Goal: Task Accomplishment & Management: Manage account settings

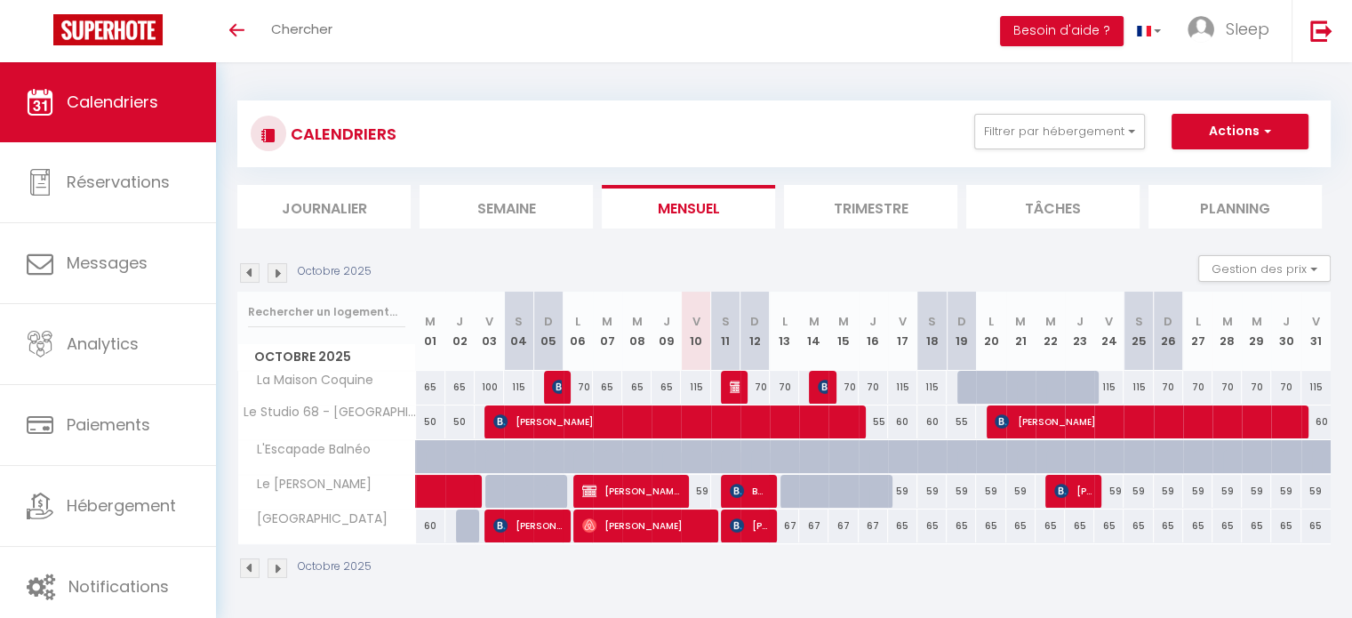
click at [275, 268] on img at bounding box center [278, 273] width 20 height 20
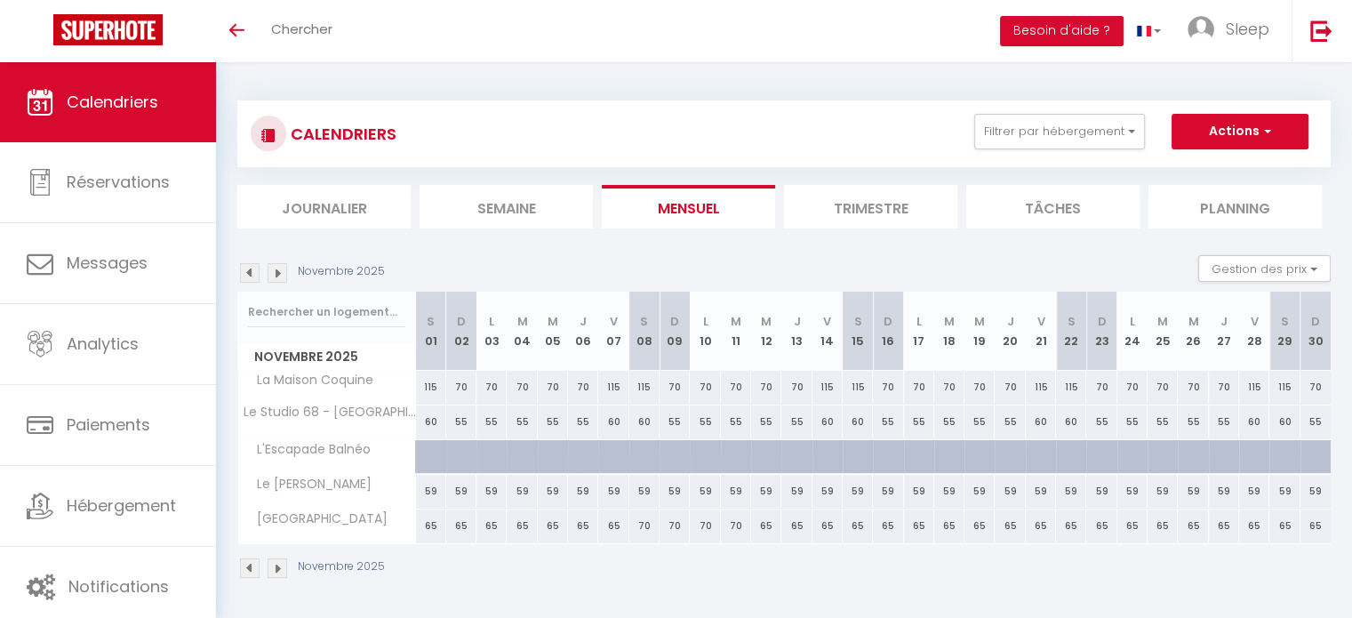
click at [275, 268] on img at bounding box center [278, 273] width 20 height 20
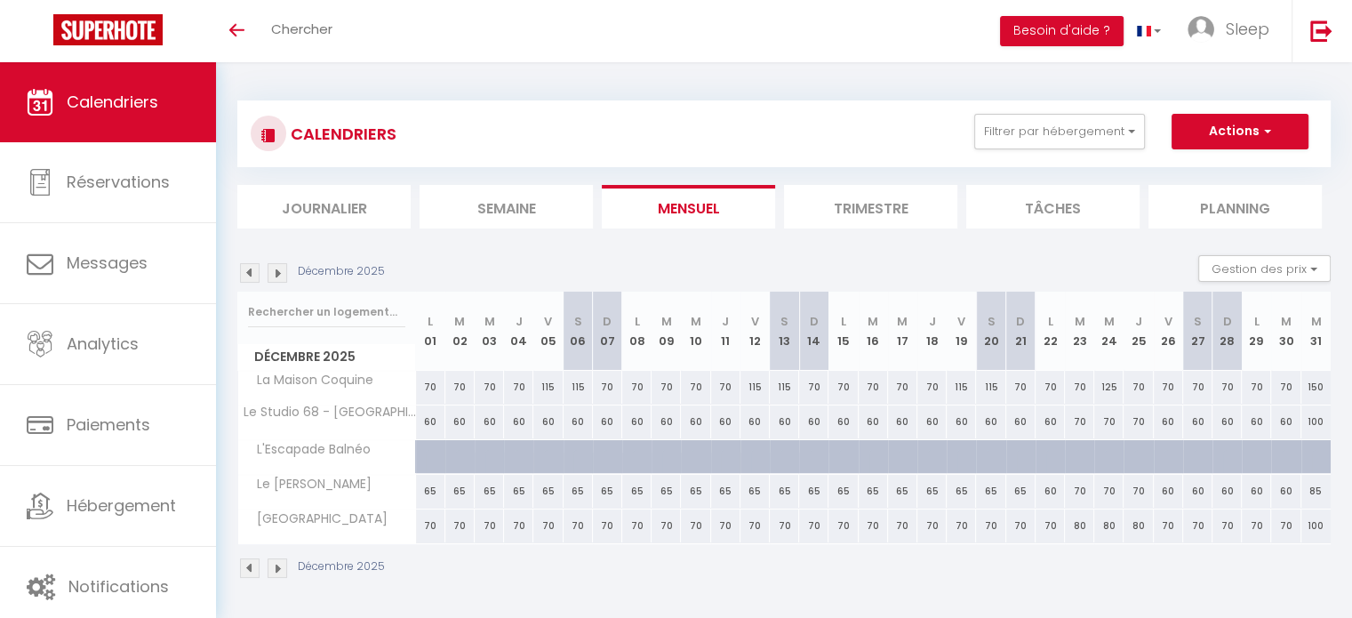
click at [1017, 525] on div "70" at bounding box center [1020, 525] width 29 height 33
type input "70"
type input "Dim 21 Décembre 2025"
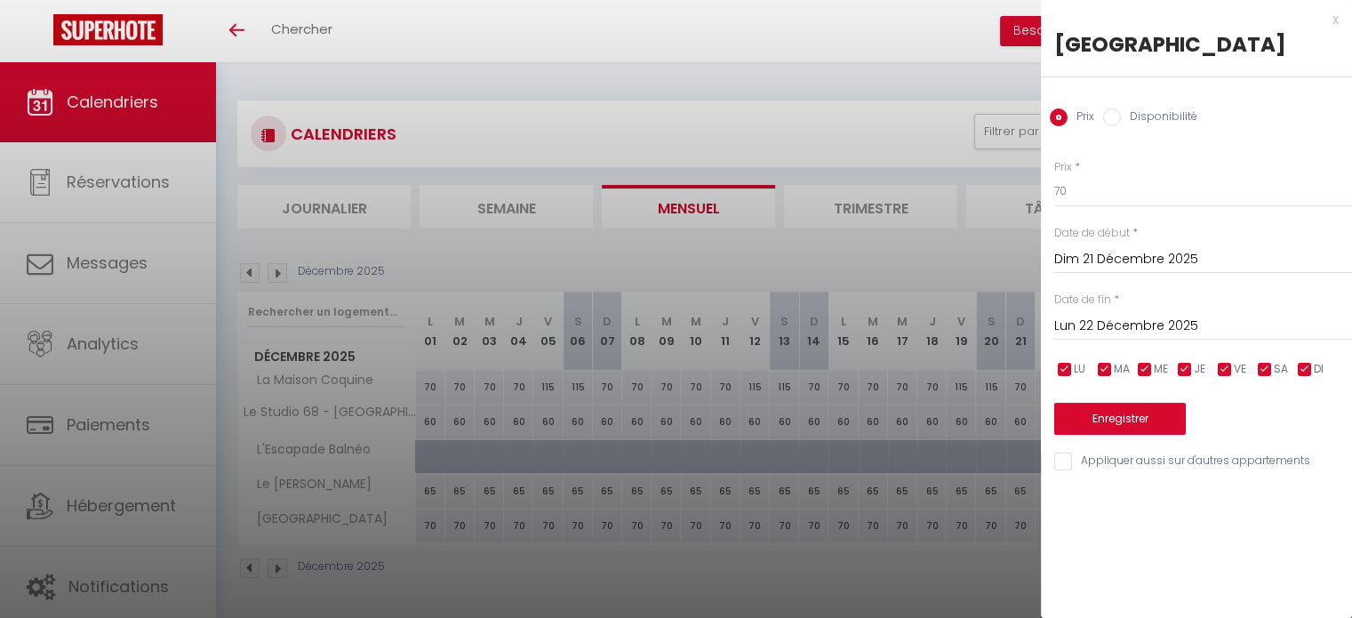
click at [1172, 316] on input "Lun 22 Décembre 2025" at bounding box center [1203, 326] width 298 height 23
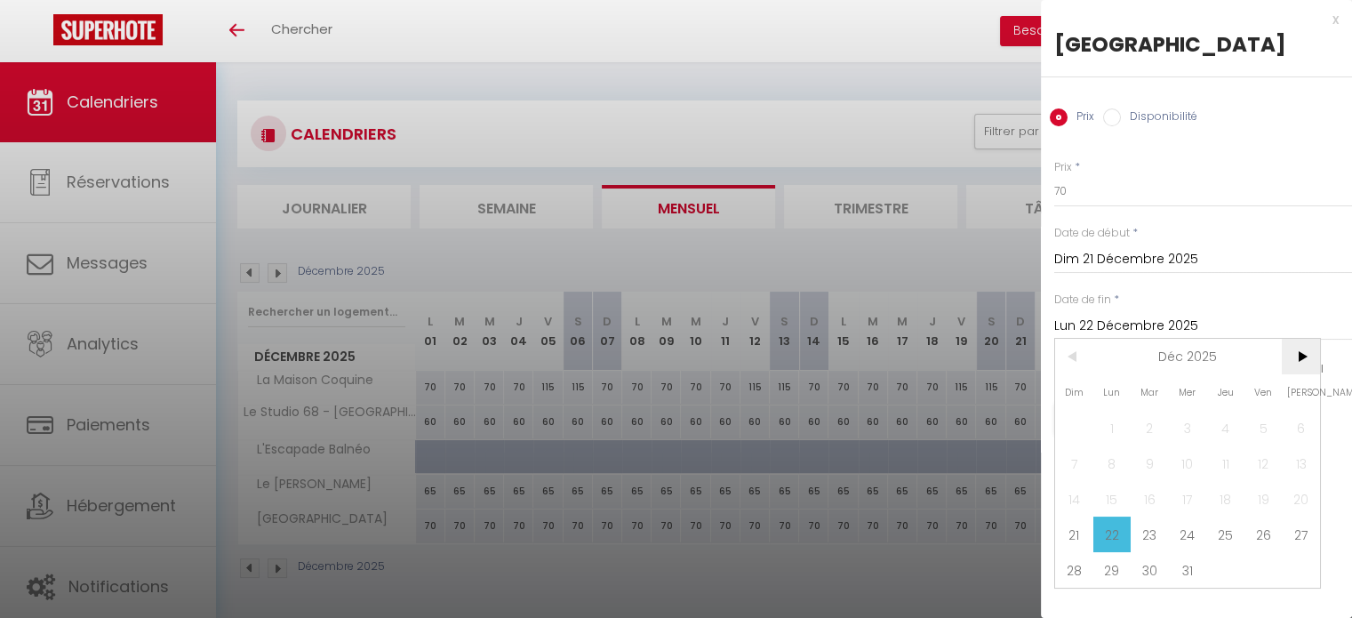
click at [1294, 355] on span ">" at bounding box center [1301, 357] width 38 height 36
click at [1262, 425] on span "2" at bounding box center [1264, 428] width 38 height 36
type input "Ven 02 Janvier 2026"
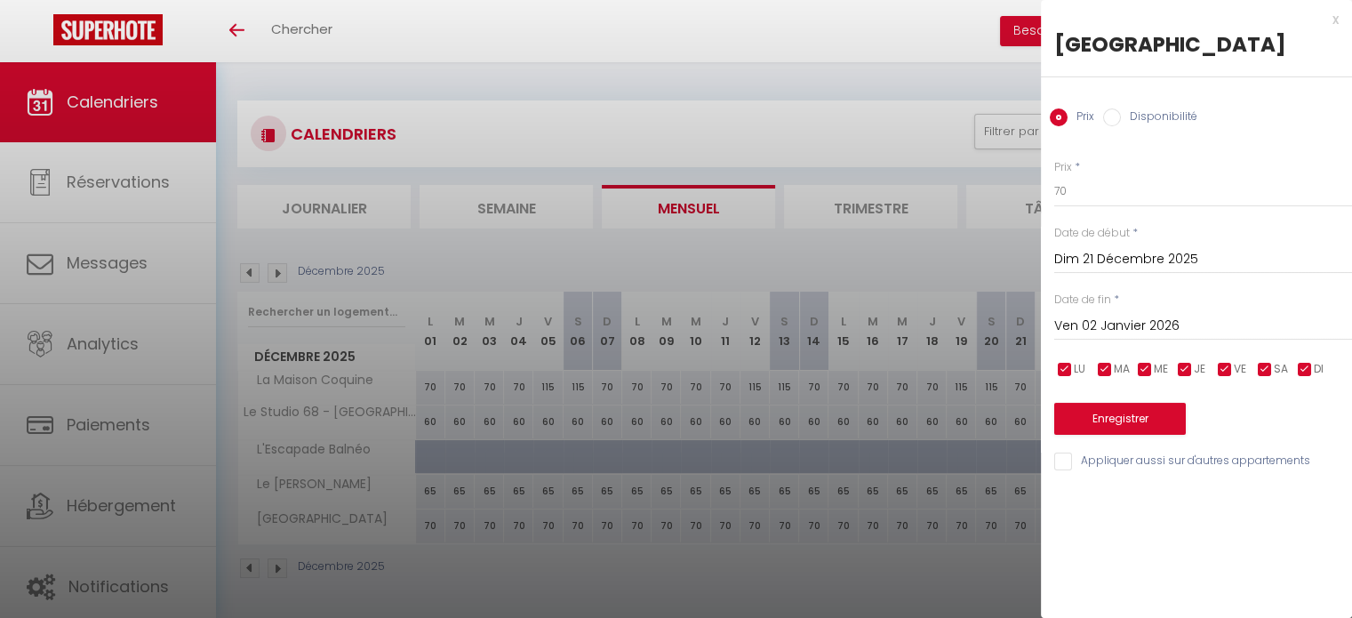
click at [1155, 114] on label "Disponibilité" at bounding box center [1159, 118] width 76 height 20
click at [1121, 114] on input "Disponibilité" at bounding box center [1112, 117] width 18 height 18
radio input "true"
radio input "false"
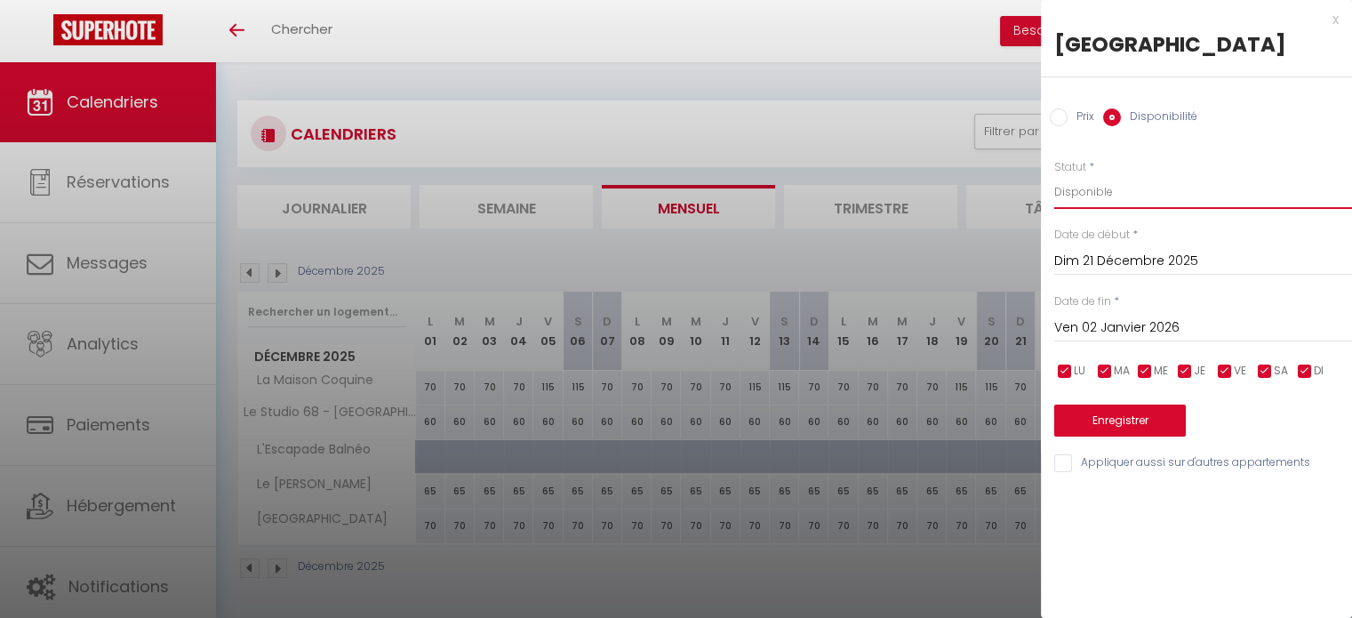
click at [1124, 198] on select "Disponible Indisponible" at bounding box center [1203, 192] width 298 height 34
select select "0"
click at [1054, 175] on select "Disponible Indisponible" at bounding box center [1203, 192] width 298 height 34
click at [1105, 413] on button "Enregistrer" at bounding box center [1120, 421] width 132 height 32
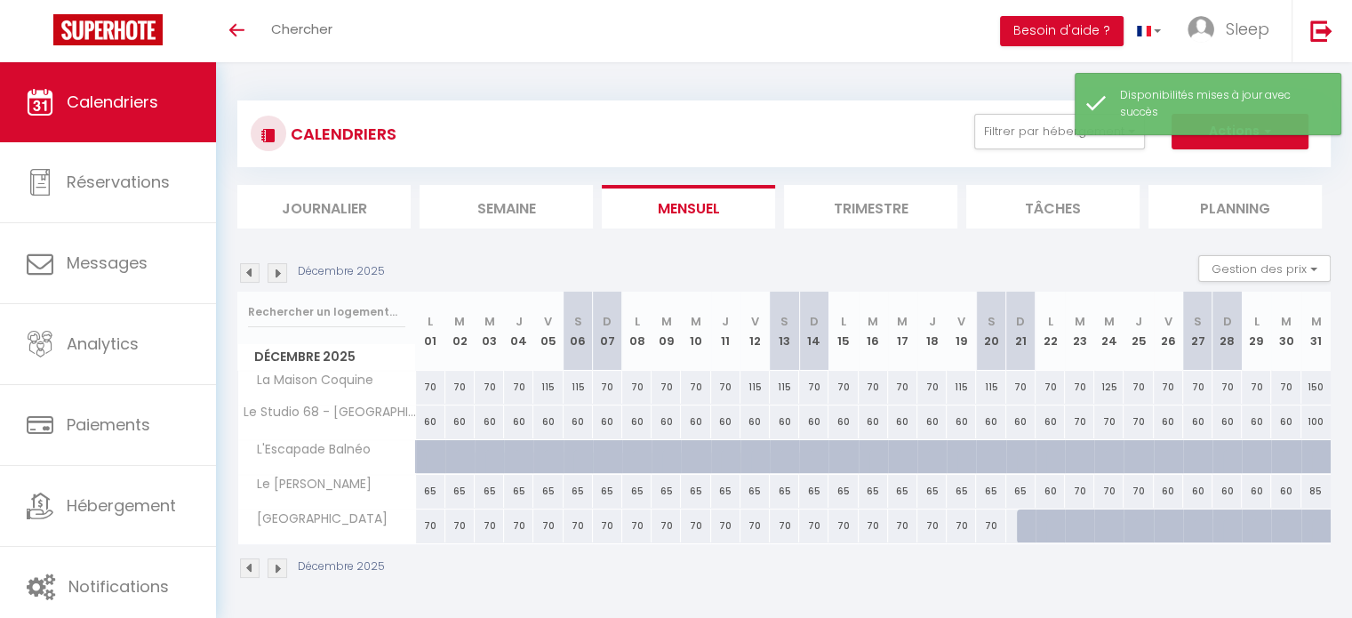
click at [947, 252] on section "Décembre 2025 Gestion des prix Nb Nuits minimum Règles Disponibilité Décembre 2…" at bounding box center [784, 416] width 1094 height 359
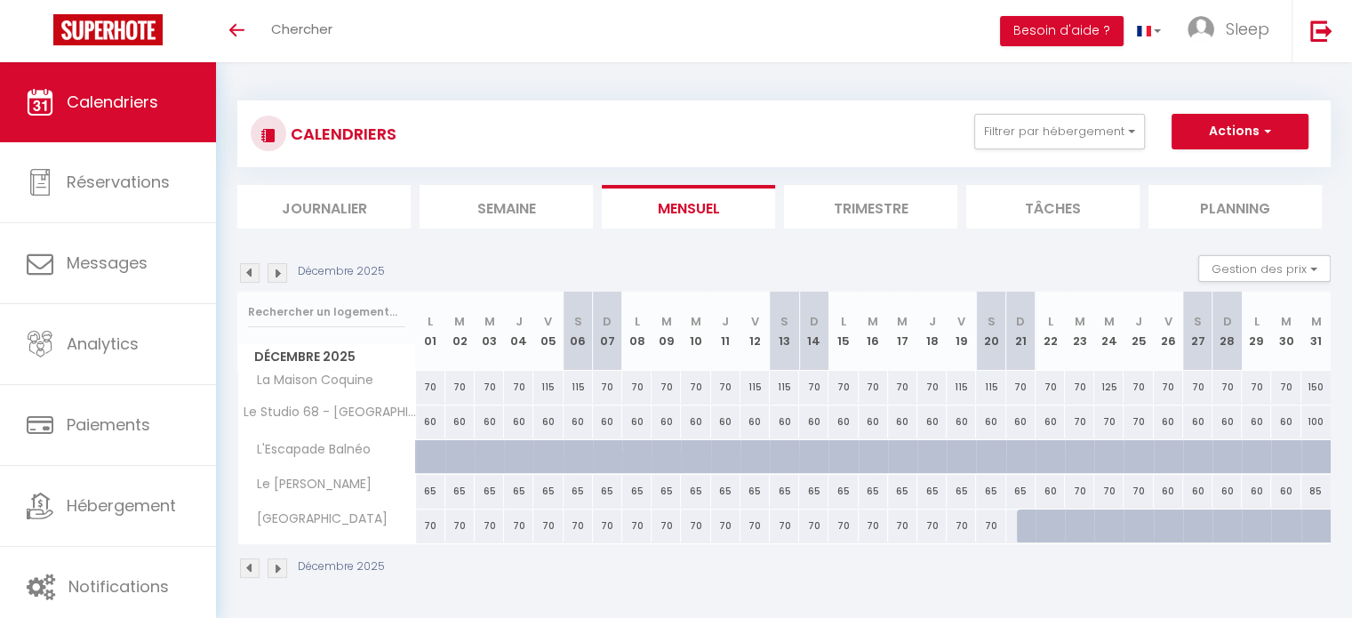
click at [277, 272] on img at bounding box center [278, 273] width 20 height 20
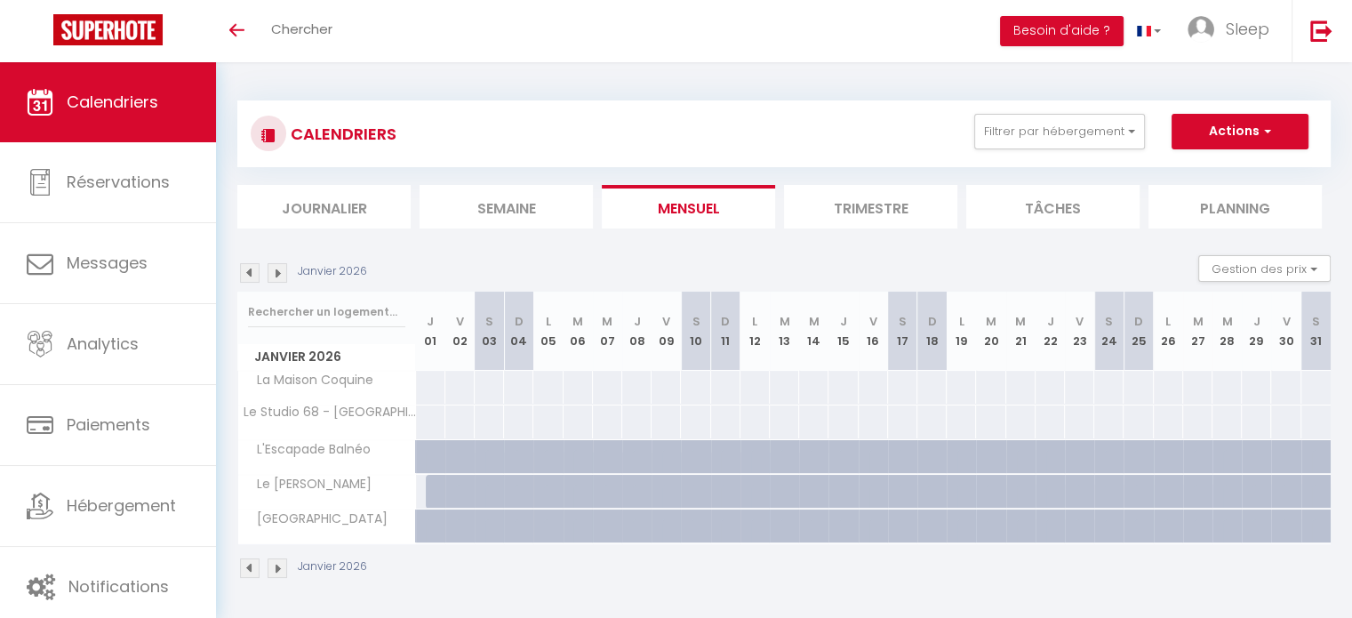
click at [427, 386] on div at bounding box center [430, 387] width 30 height 33
select select "1"
type input "Jeu 01 Janvier 2026"
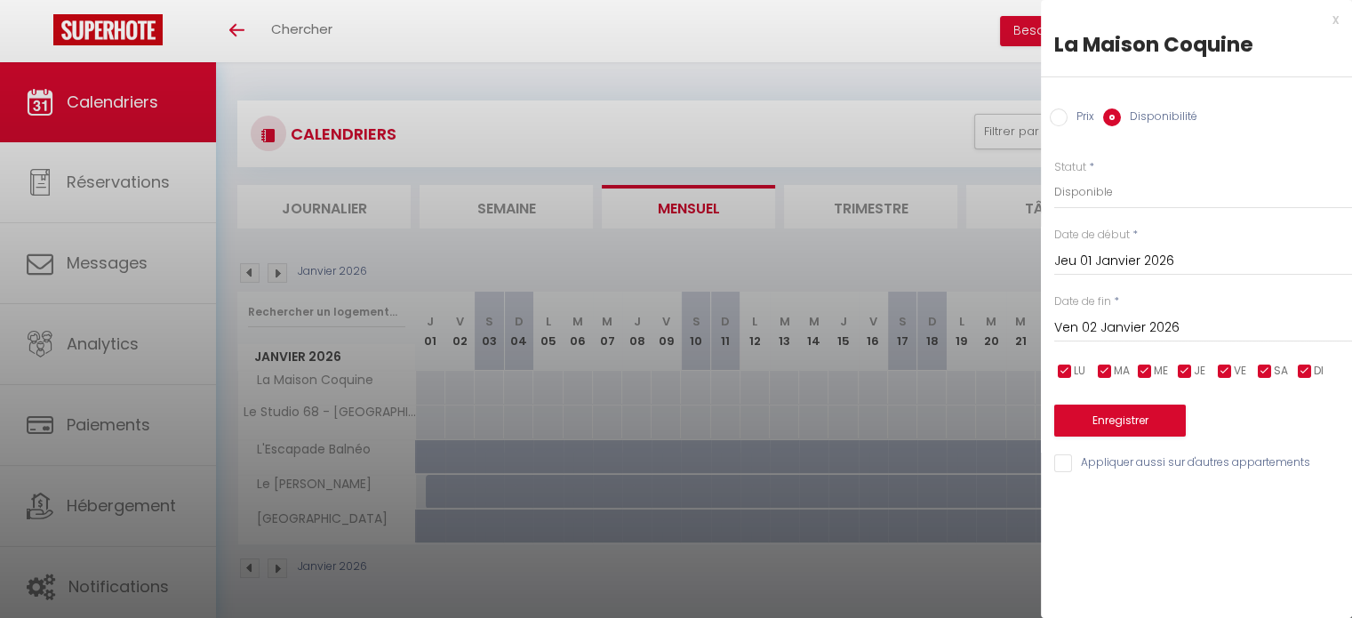
click at [1196, 323] on input "Ven 02 Janvier 2026" at bounding box center [1203, 327] width 298 height 23
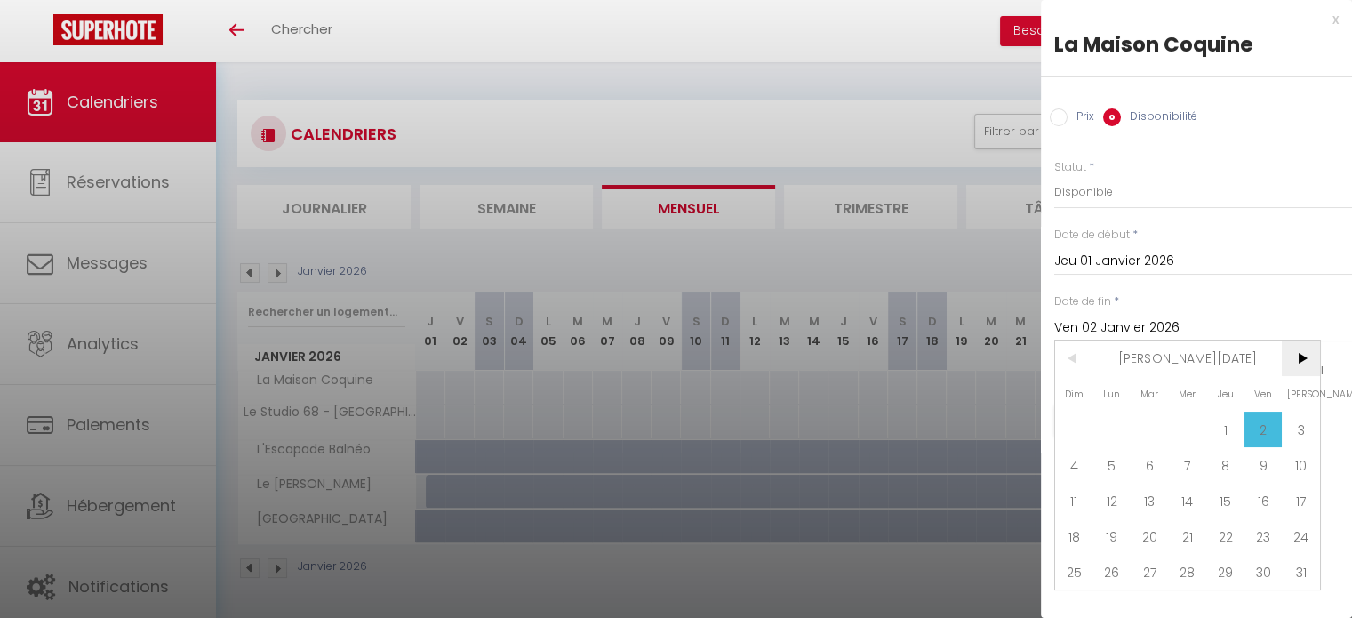
click at [1310, 364] on span ">" at bounding box center [1301, 358] width 38 height 36
click at [1157, 557] on span "31" at bounding box center [1150, 572] width 38 height 36
type input "[DATE]"
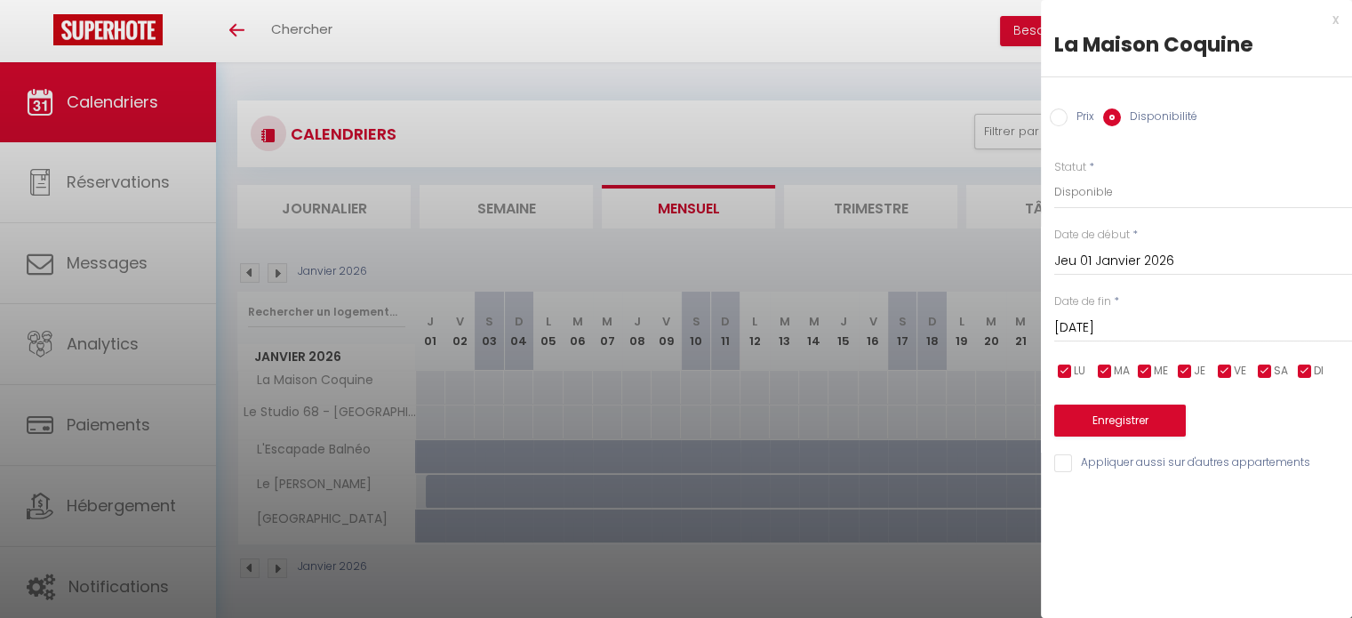
click at [1078, 115] on label "Prix" at bounding box center [1081, 118] width 27 height 20
click at [1068, 115] on input "Prix" at bounding box center [1059, 117] width 18 height 18
radio input "true"
radio input "false"
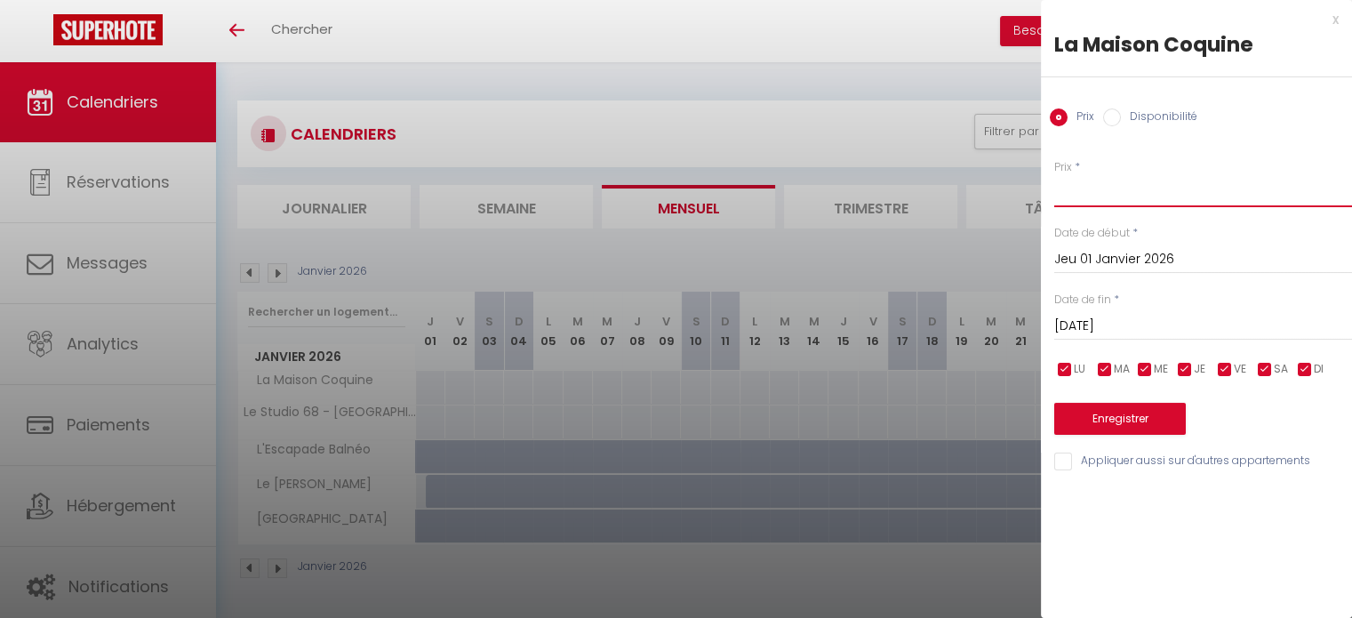
click at [1082, 202] on input "Prix" at bounding box center [1203, 191] width 298 height 32
type input "70"
click at [1169, 413] on button "Enregistrer" at bounding box center [1120, 419] width 132 height 32
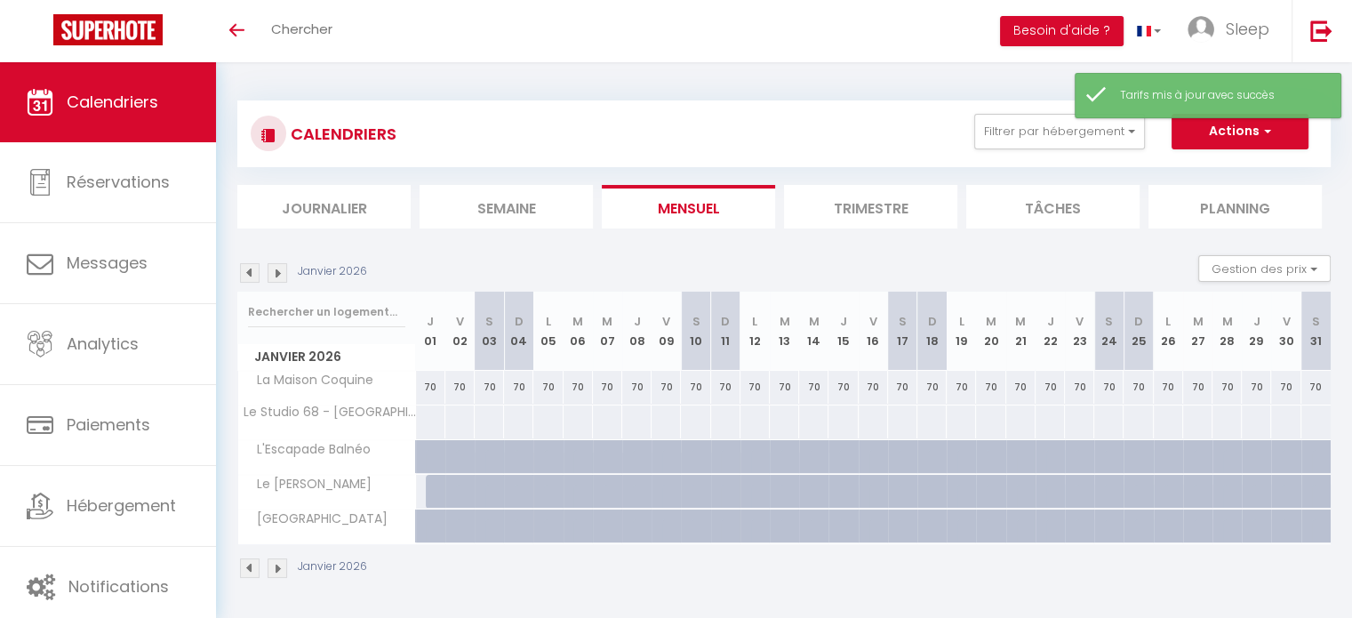
click at [424, 394] on div "70" at bounding box center [430, 387] width 29 height 33
type input "70"
type input "Jeu 01 Janvier 2026"
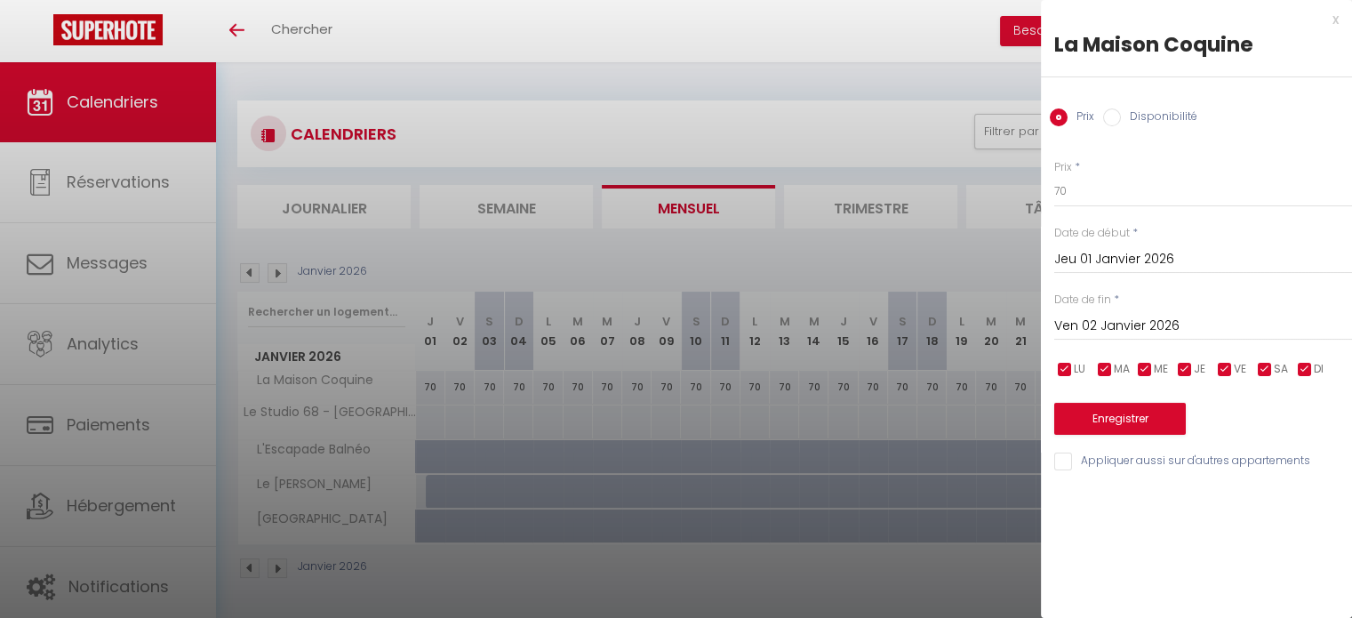
click at [1172, 319] on input "Ven 02 Janvier 2026" at bounding box center [1203, 326] width 298 height 23
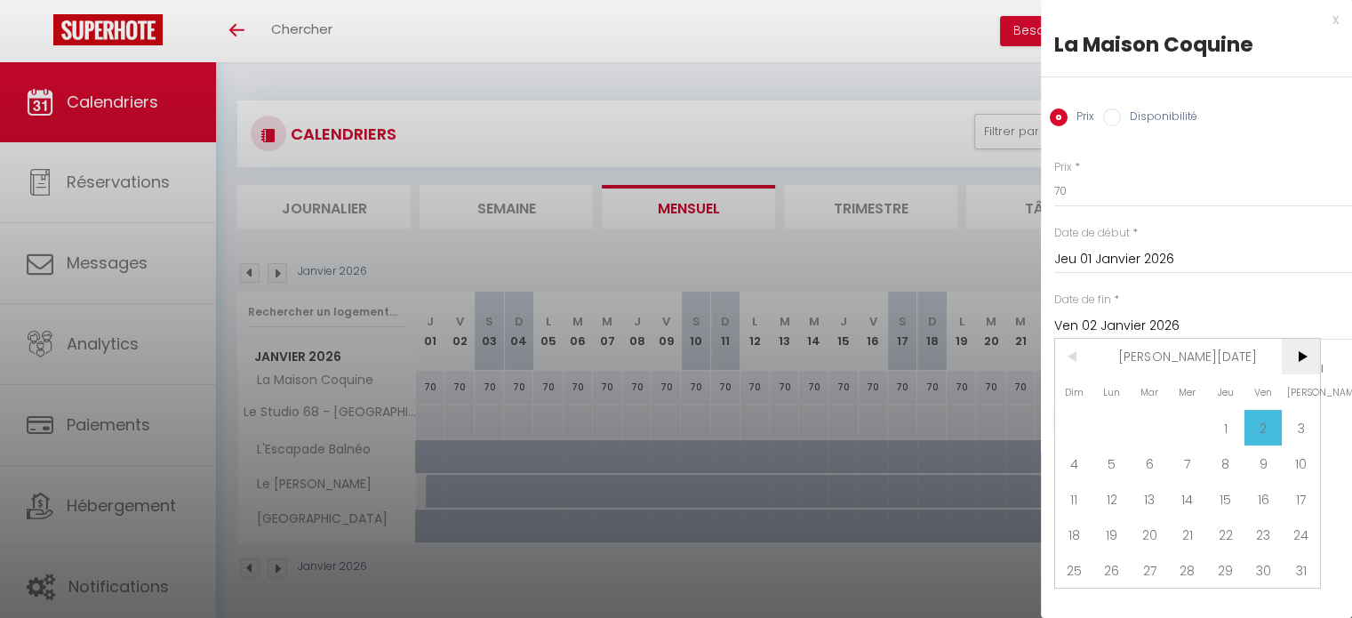
click at [1304, 361] on span ">" at bounding box center [1301, 357] width 38 height 36
click at [1152, 568] on span "31" at bounding box center [1150, 570] width 38 height 36
type input "[DATE]"
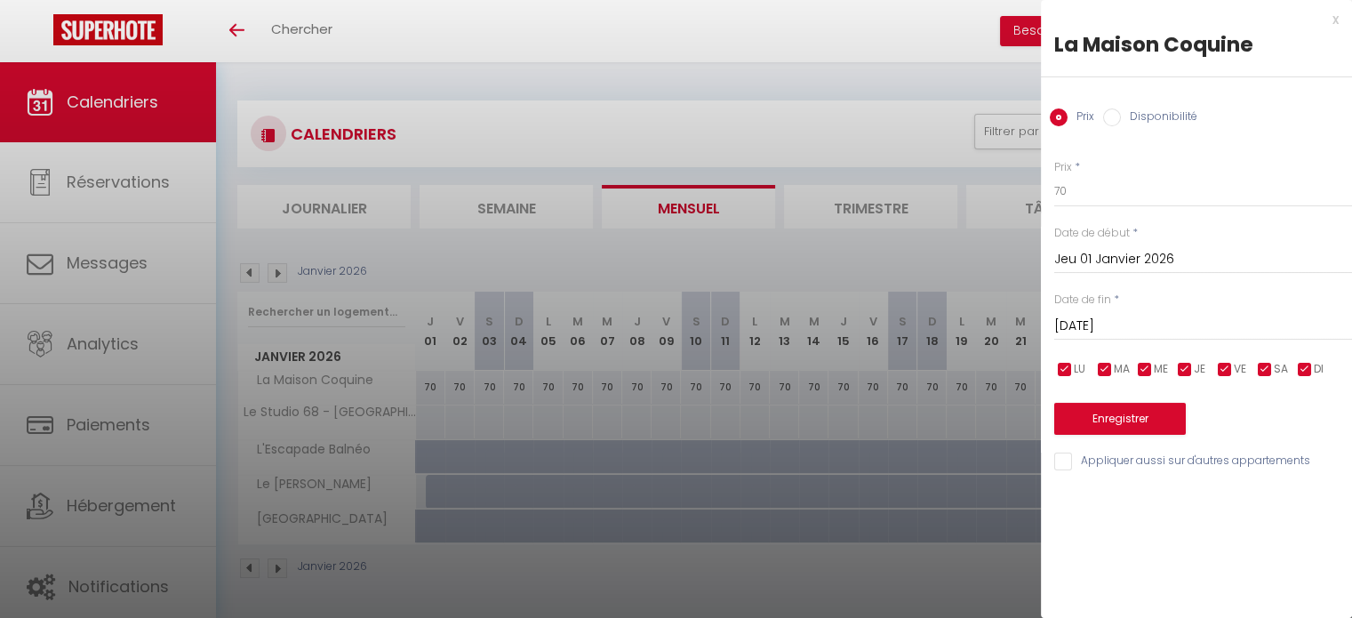
click at [1060, 362] on input "checkbox" at bounding box center [1065, 370] width 18 height 18
checkbox input "false"
click at [1110, 374] on input "checkbox" at bounding box center [1105, 370] width 18 height 18
checkbox input "false"
click at [1144, 367] on input "checkbox" at bounding box center [1145, 370] width 18 height 18
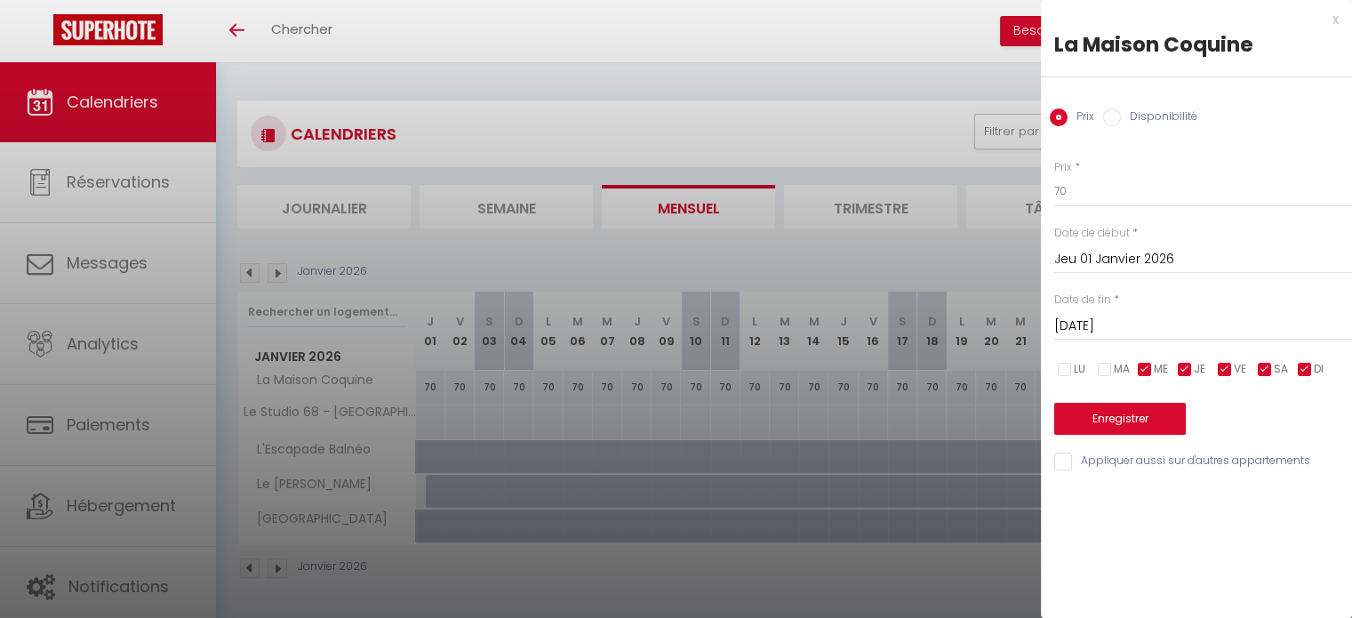
checkbox input "false"
click at [1174, 372] on div "LU MA ME JE VE SA DI" at bounding box center [1203, 369] width 321 height 22
click at [1182, 373] on input "checkbox" at bounding box center [1185, 370] width 18 height 18
checkbox input "false"
click at [1302, 365] on input "checkbox" at bounding box center [1305, 370] width 18 height 18
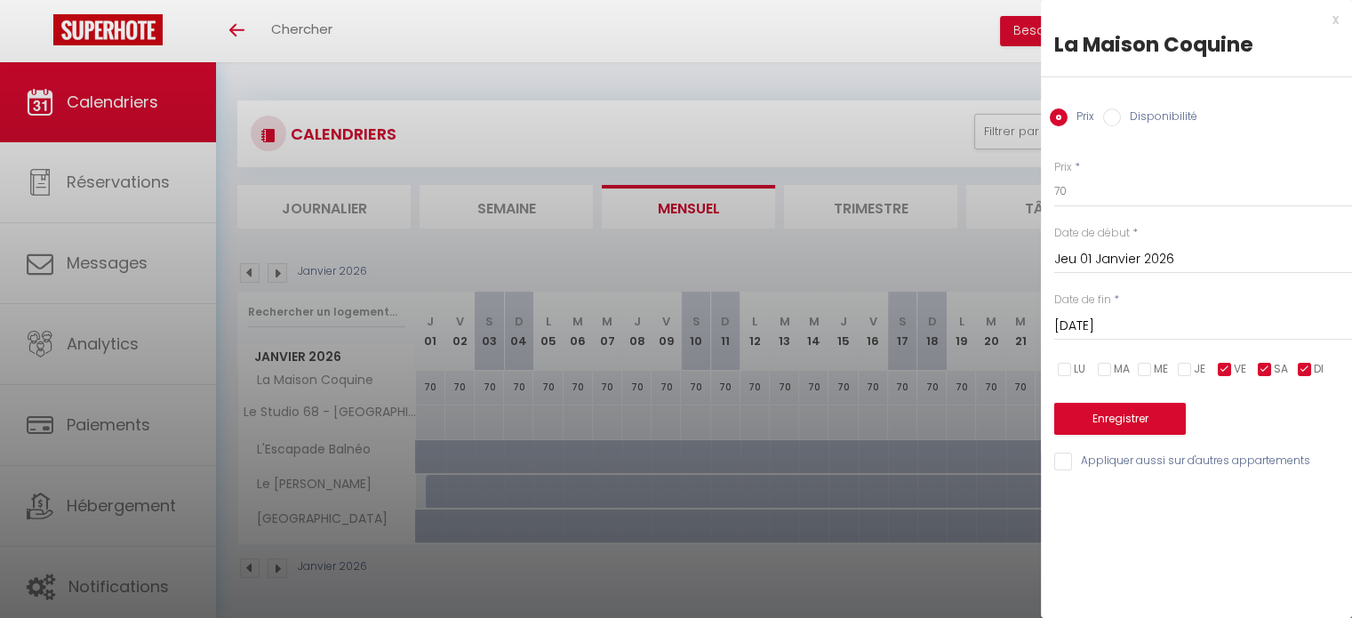
checkbox input "false"
click at [1086, 199] on input "70" at bounding box center [1203, 191] width 298 height 32
type input "7"
type input "115"
click at [1108, 412] on button "Enregistrer" at bounding box center [1120, 419] width 132 height 32
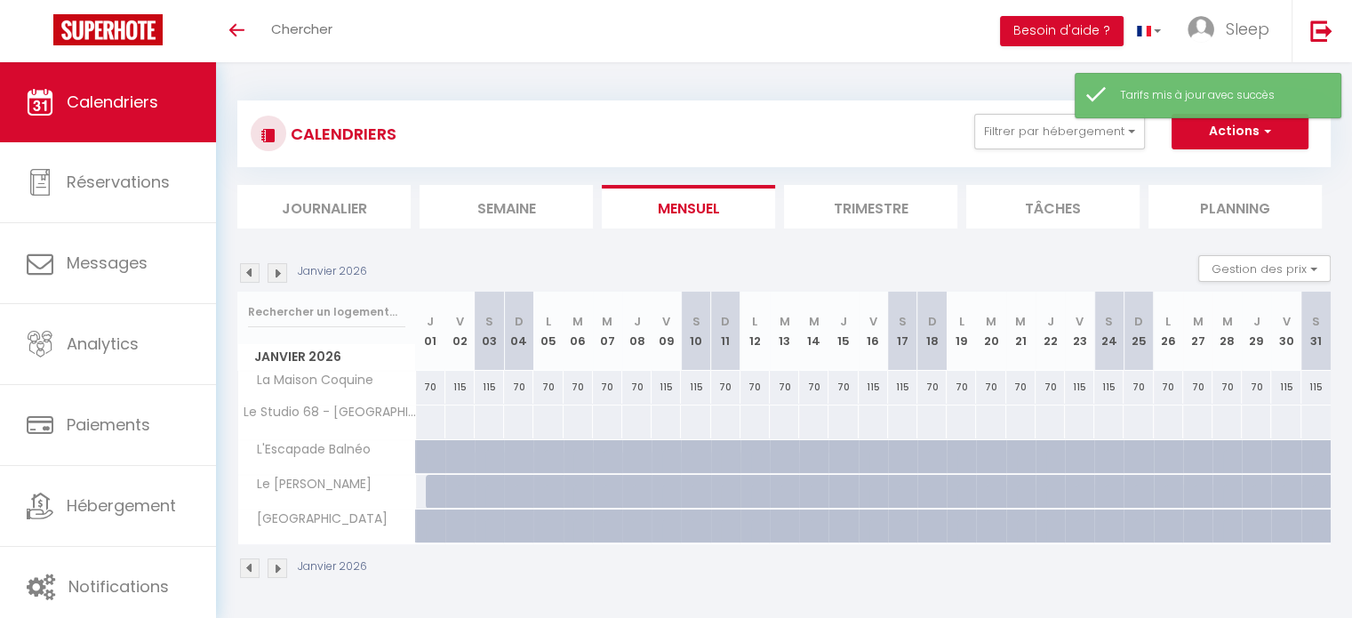
click at [431, 419] on div at bounding box center [430, 421] width 30 height 33
type input "Jeu 01 Janvier 2026"
type input "Ven 02 Janvier 2026"
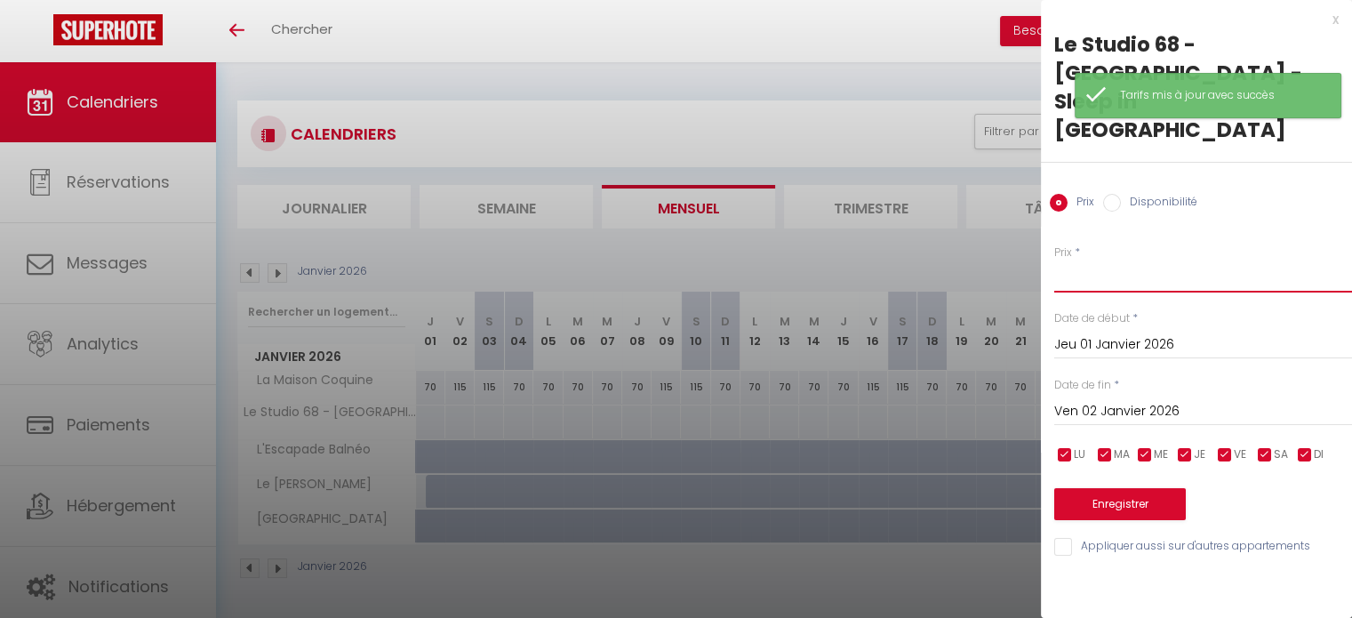
click at [1131, 260] on input "Prix" at bounding box center [1203, 276] width 298 height 32
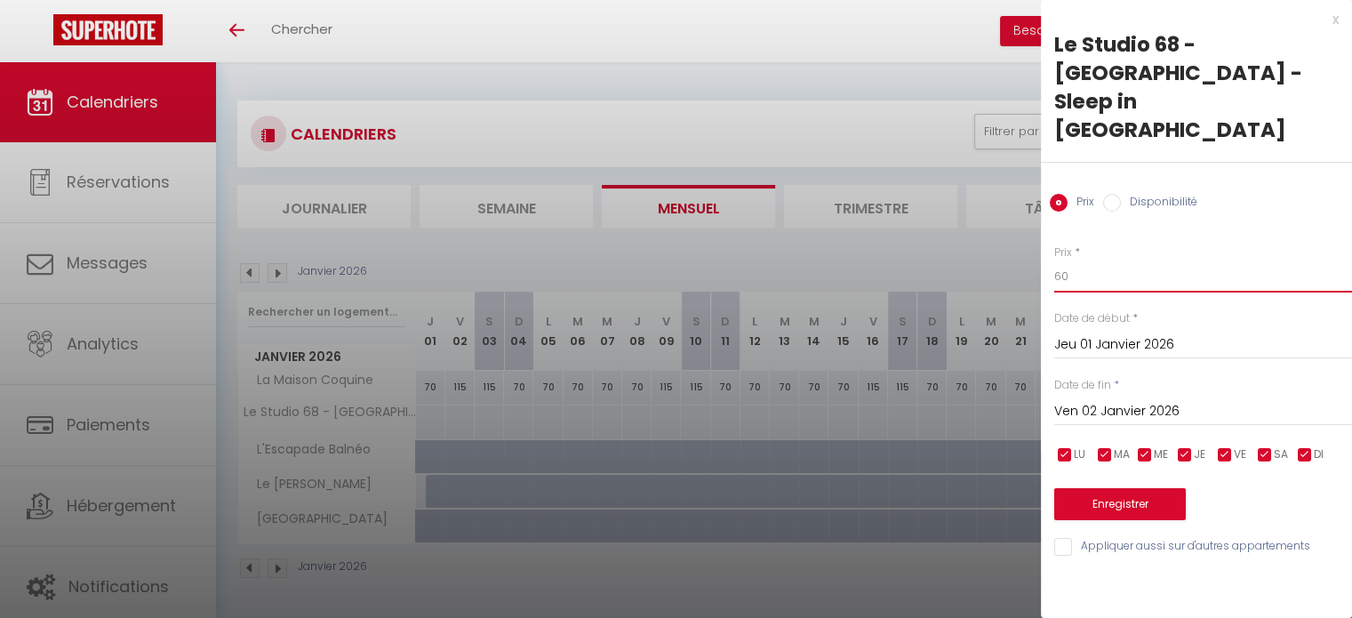
type input "60"
click at [1159, 400] on input "Ven 02 Janvier 2026" at bounding box center [1203, 411] width 298 height 23
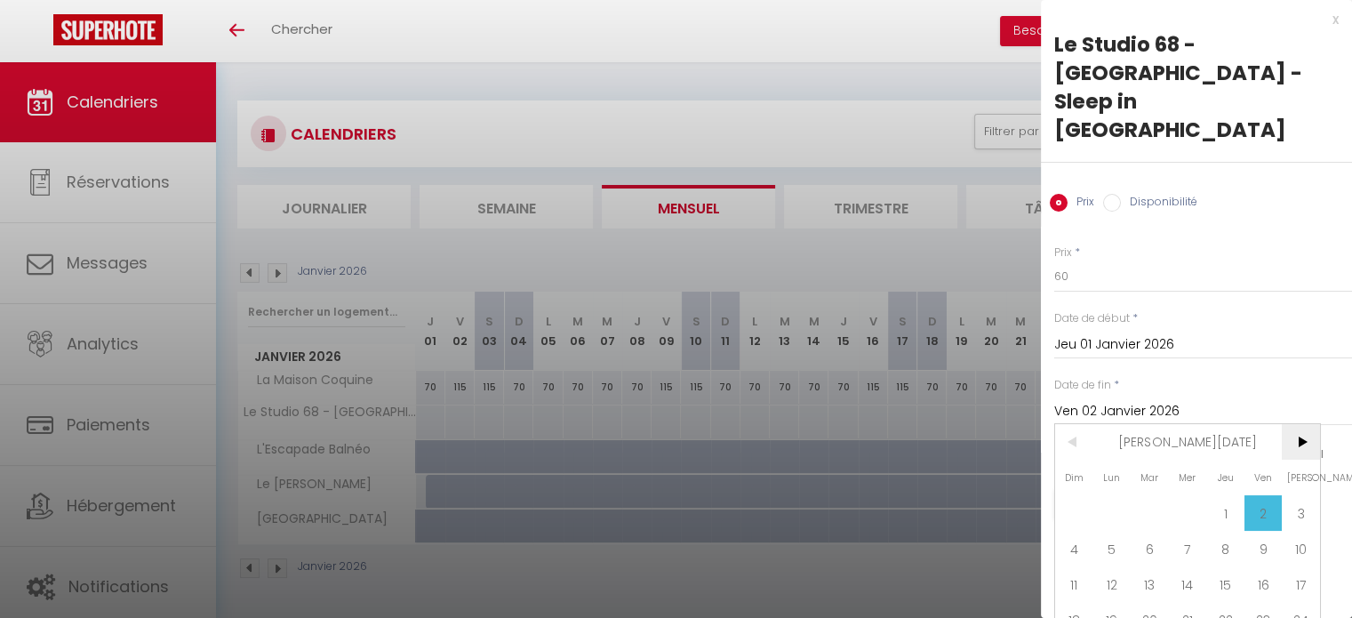
click at [1297, 424] on span ">" at bounding box center [1301, 442] width 38 height 36
type input "[DATE]"
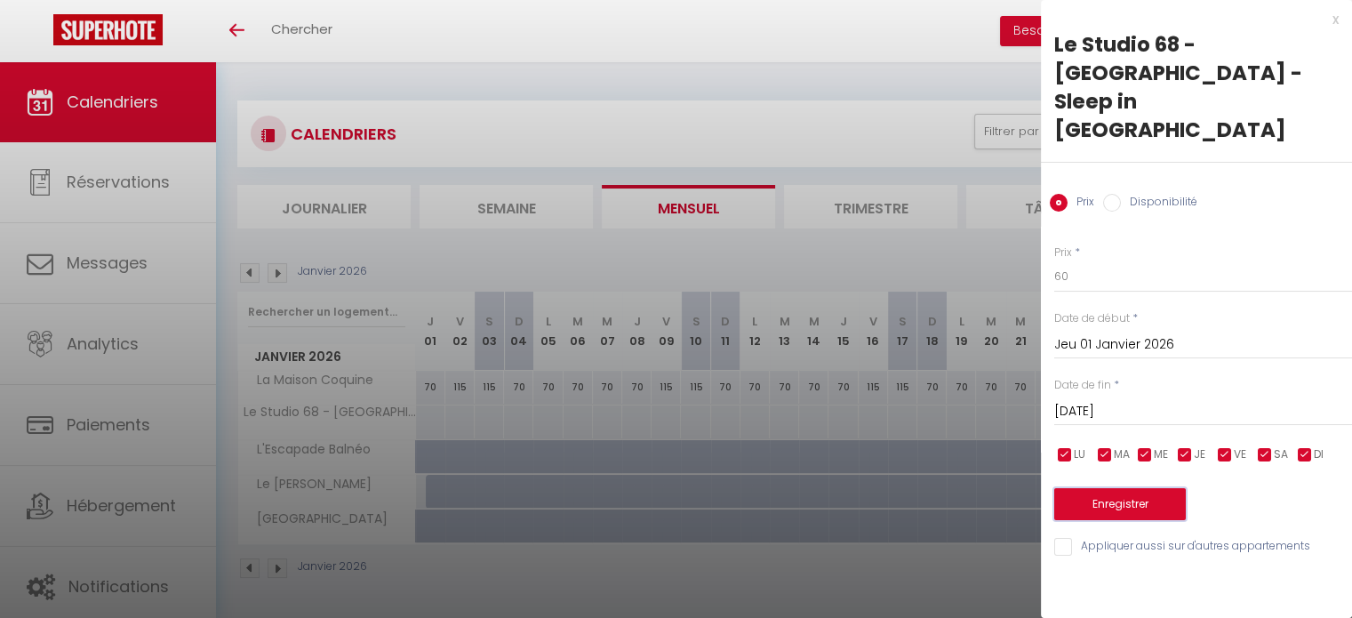
click at [1110, 488] on button "Enregistrer" at bounding box center [1120, 504] width 132 height 32
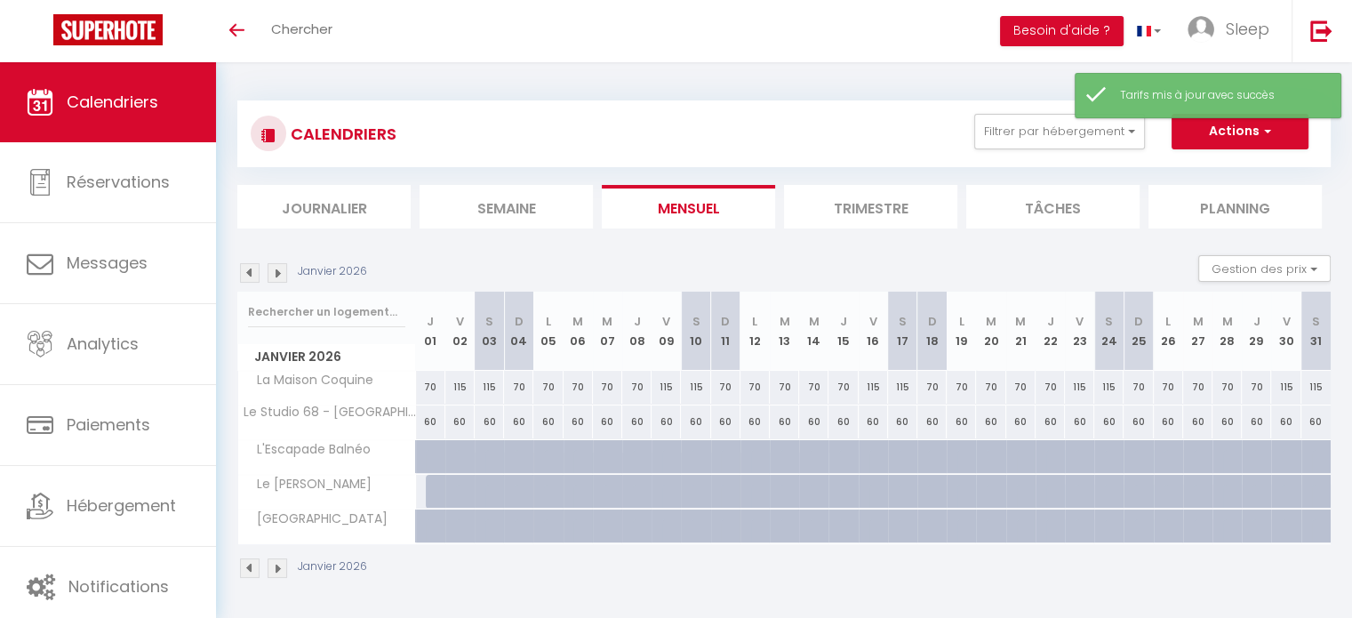
click at [428, 427] on div "60" at bounding box center [430, 421] width 29 height 33
type input "60"
type input "Jeu 01 Janvier 2026"
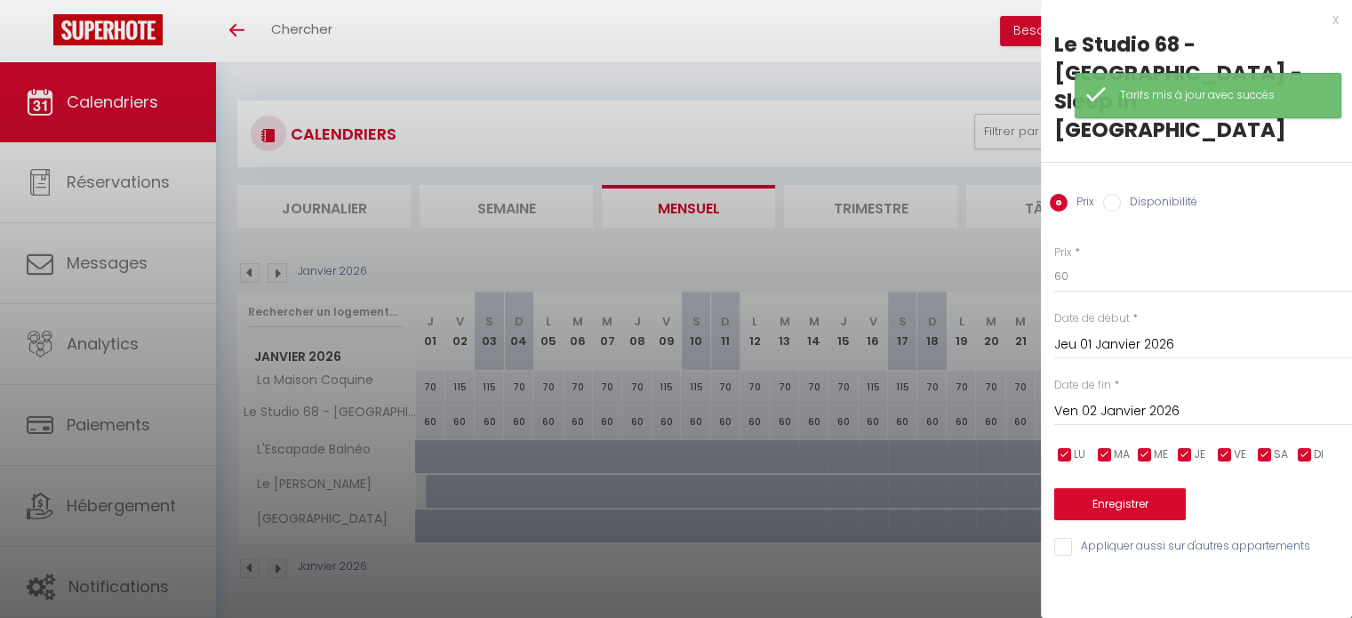
click at [1099, 394] on div "[DATE] < [PERSON_NAME][DATE] > Dim Lun Mar Mer Jeu Ven Sam 1 2 3 4 5 6 7 8 9 10…" at bounding box center [1203, 410] width 298 height 32
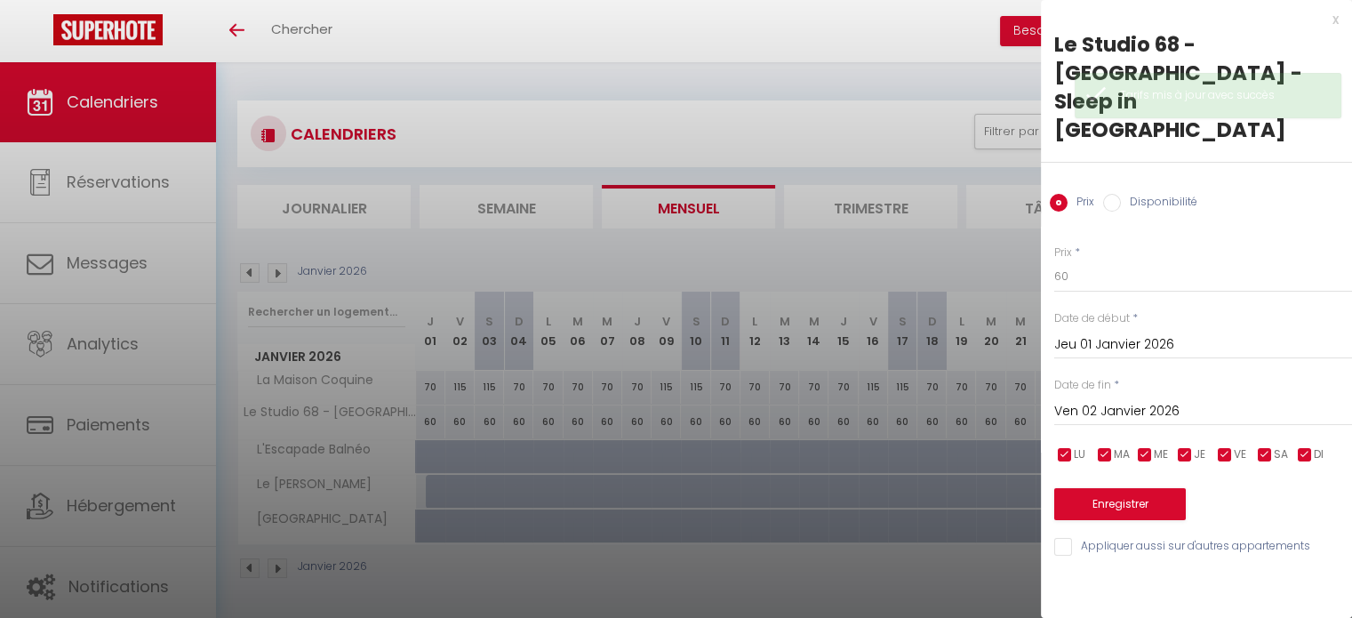
click at [1118, 400] on input "Ven 02 Janvier 2026" at bounding box center [1203, 411] width 298 height 23
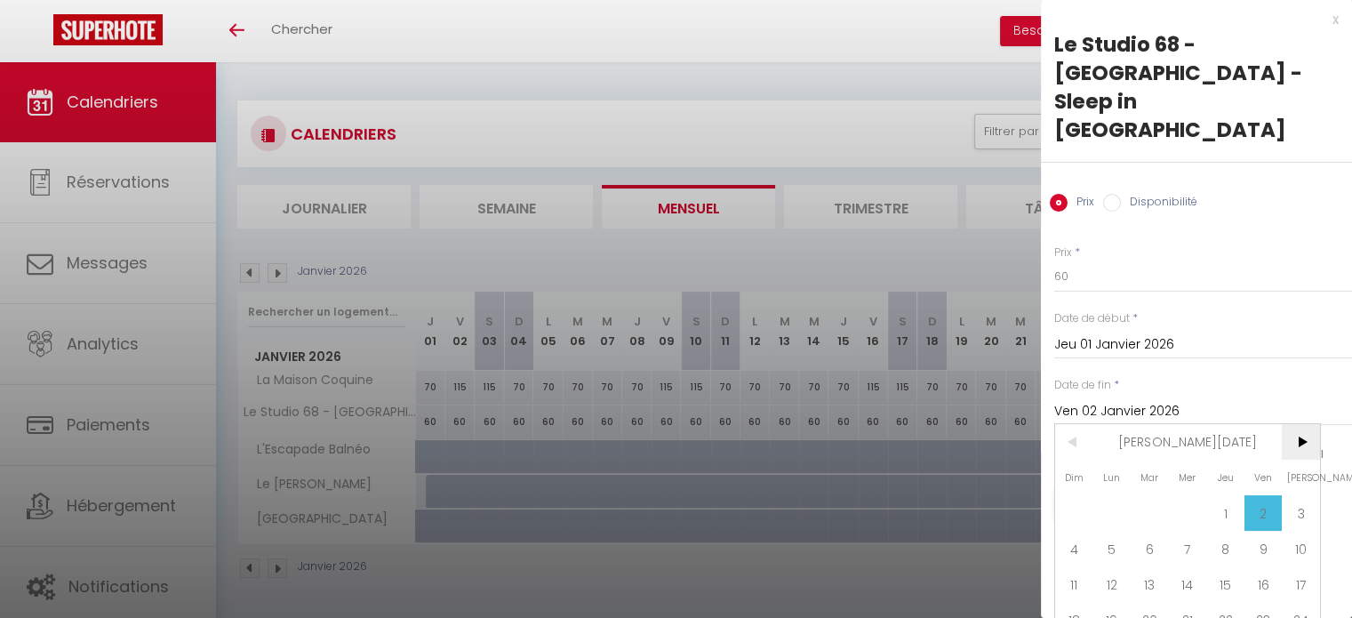
click at [1308, 424] on span ">" at bounding box center [1301, 442] width 38 height 36
type input "[DATE]"
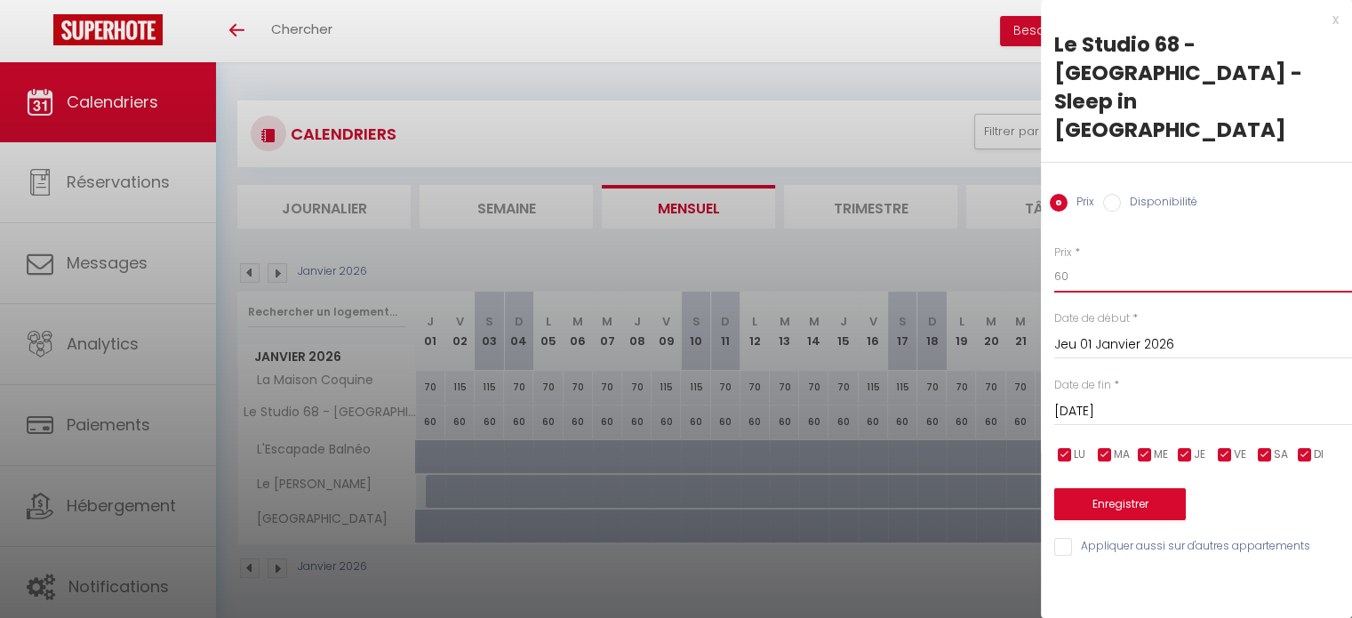
click at [1100, 260] on input "60" at bounding box center [1203, 276] width 298 height 32
type input "65"
click at [1070, 446] on input "checkbox" at bounding box center [1065, 455] width 18 height 18
checkbox input "false"
click at [1102, 446] on input "checkbox" at bounding box center [1105, 455] width 18 height 18
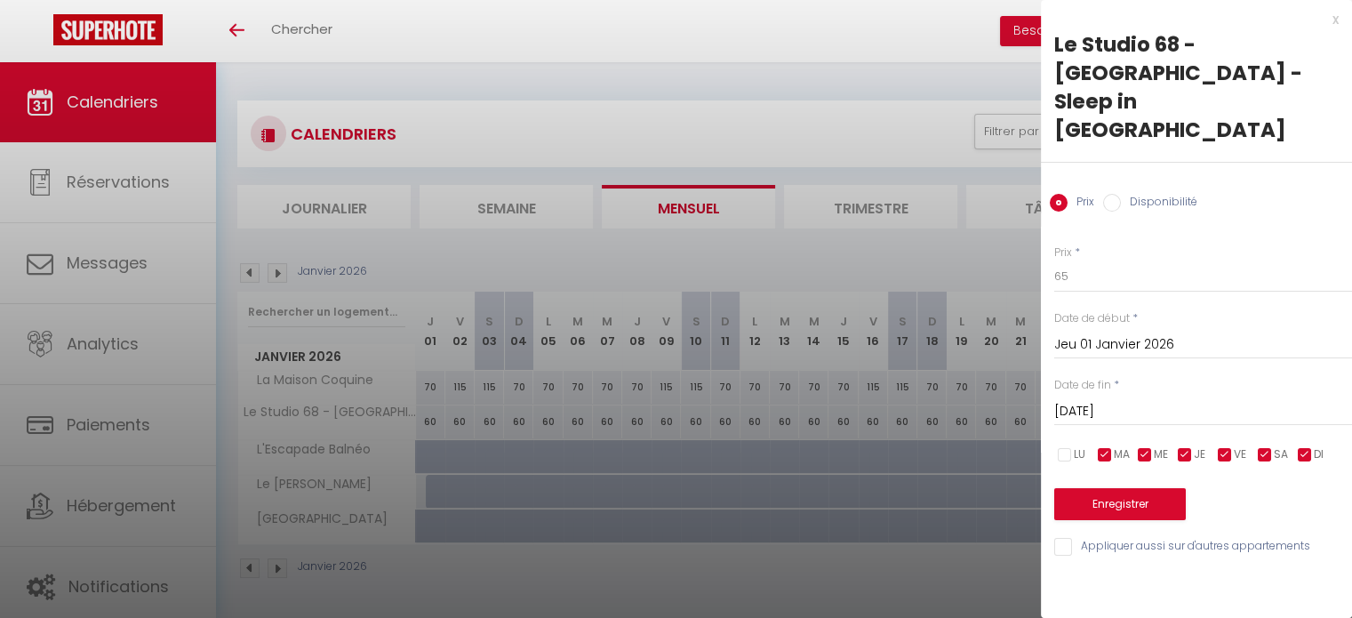
checkbox input "false"
click at [1137, 446] on input "checkbox" at bounding box center [1145, 455] width 18 height 18
checkbox input "false"
click at [1181, 446] on input "checkbox" at bounding box center [1185, 455] width 18 height 18
checkbox input "false"
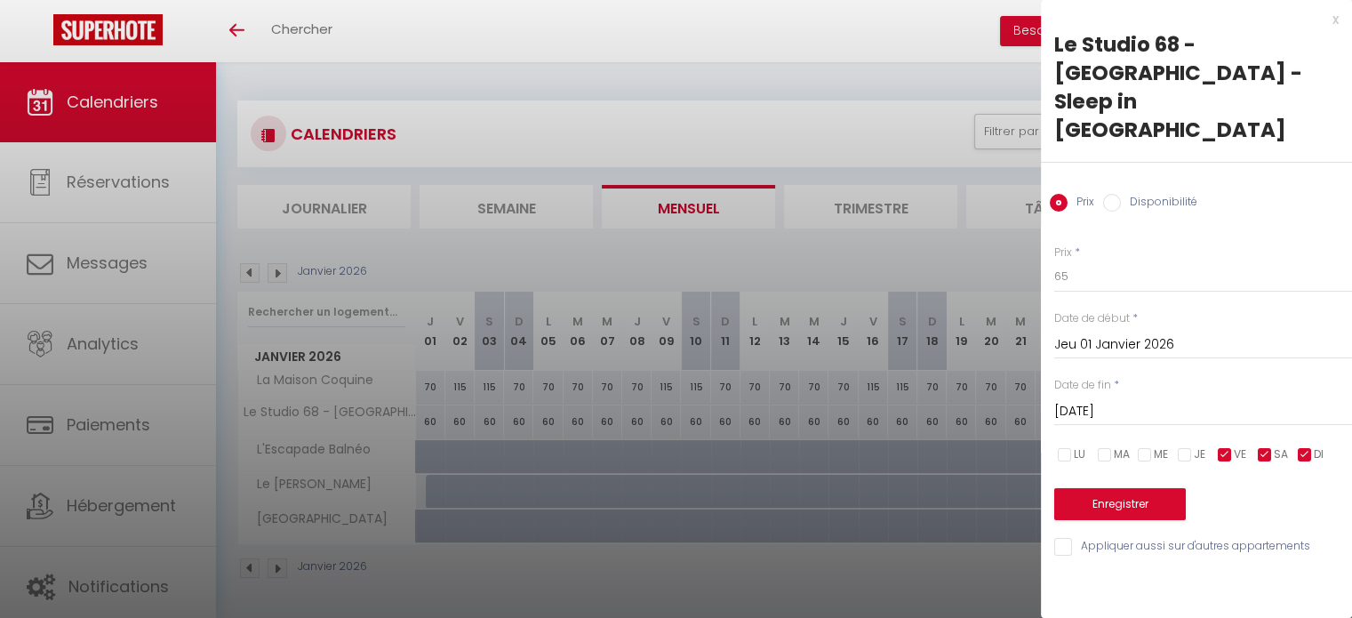
click at [1305, 446] on input "checkbox" at bounding box center [1305, 455] width 18 height 18
checkbox input "false"
click at [1115, 488] on button "Enregistrer" at bounding box center [1120, 504] width 132 height 32
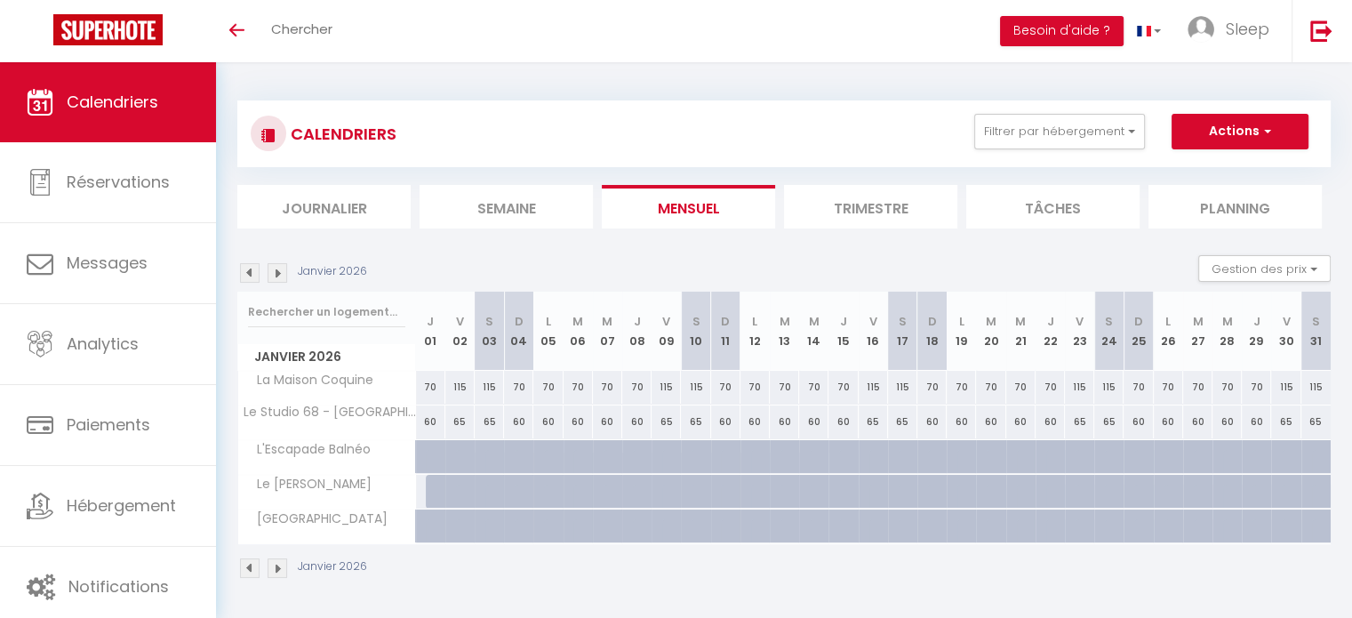
click at [431, 493] on div at bounding box center [440, 492] width 29 height 34
type input "65"
type input "Jeu 01 Janvier 2026"
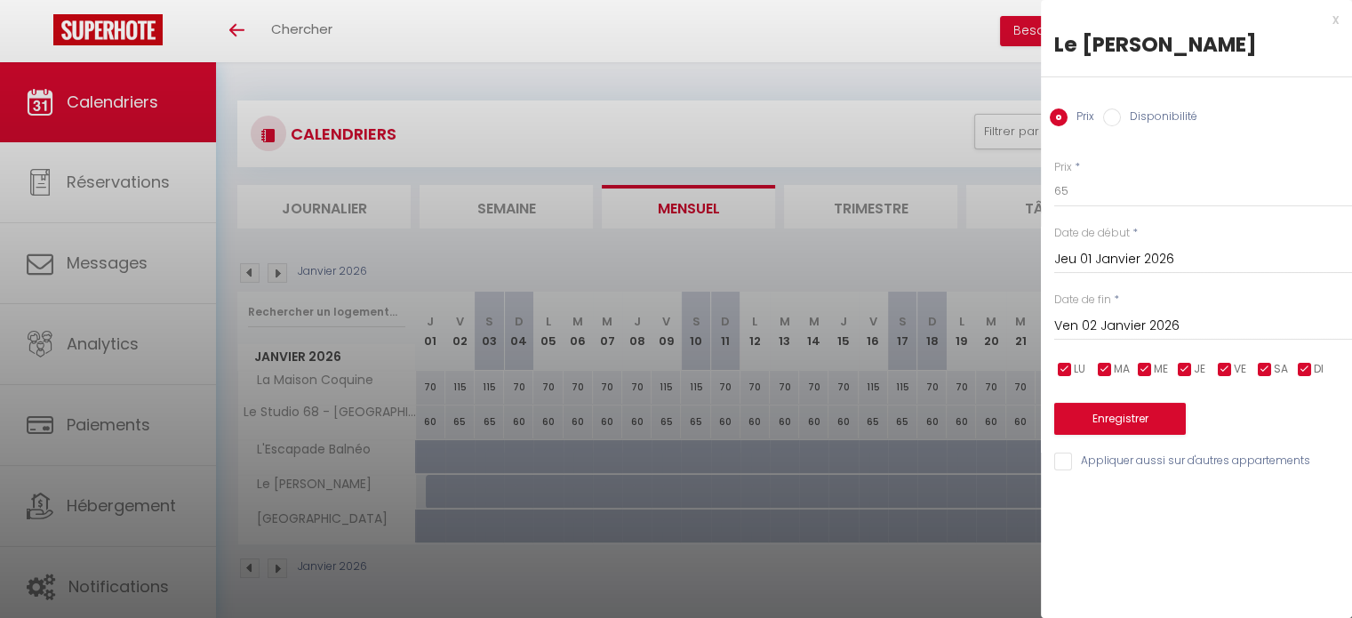
click at [1139, 315] on input "Ven 02 Janvier 2026" at bounding box center [1203, 326] width 298 height 23
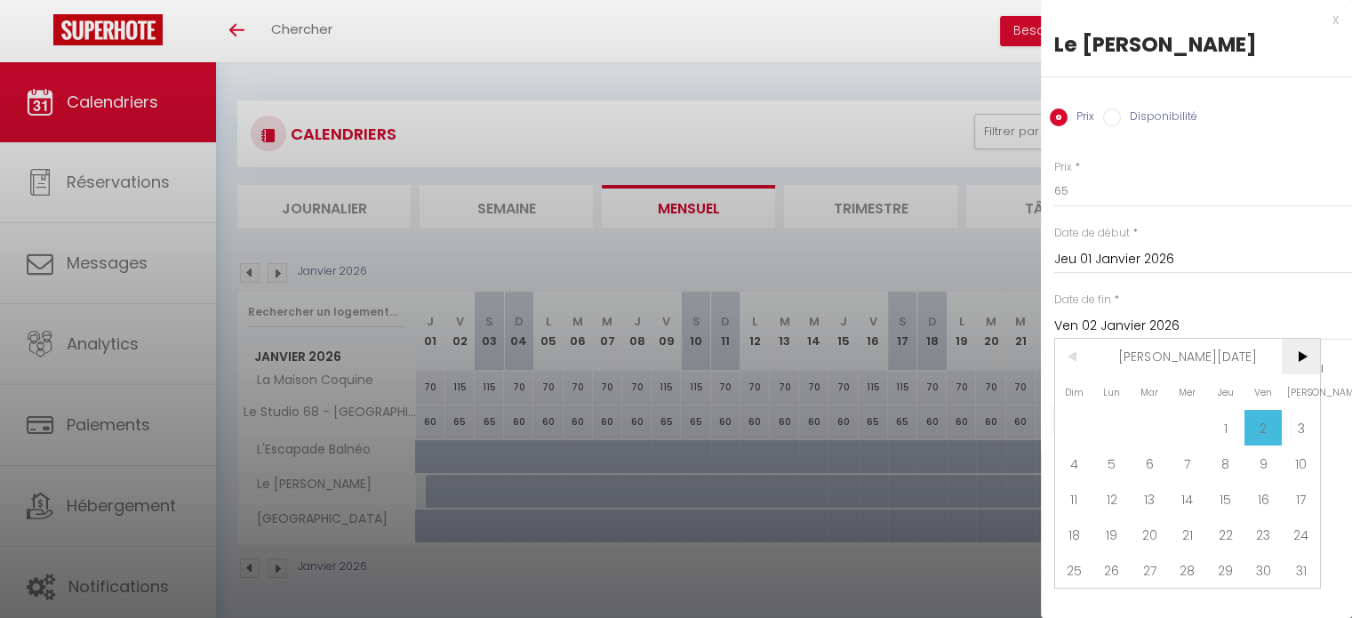
click at [1315, 351] on span ">" at bounding box center [1301, 357] width 38 height 36
click at [1159, 565] on span "31" at bounding box center [1150, 570] width 38 height 36
type input "[DATE]"
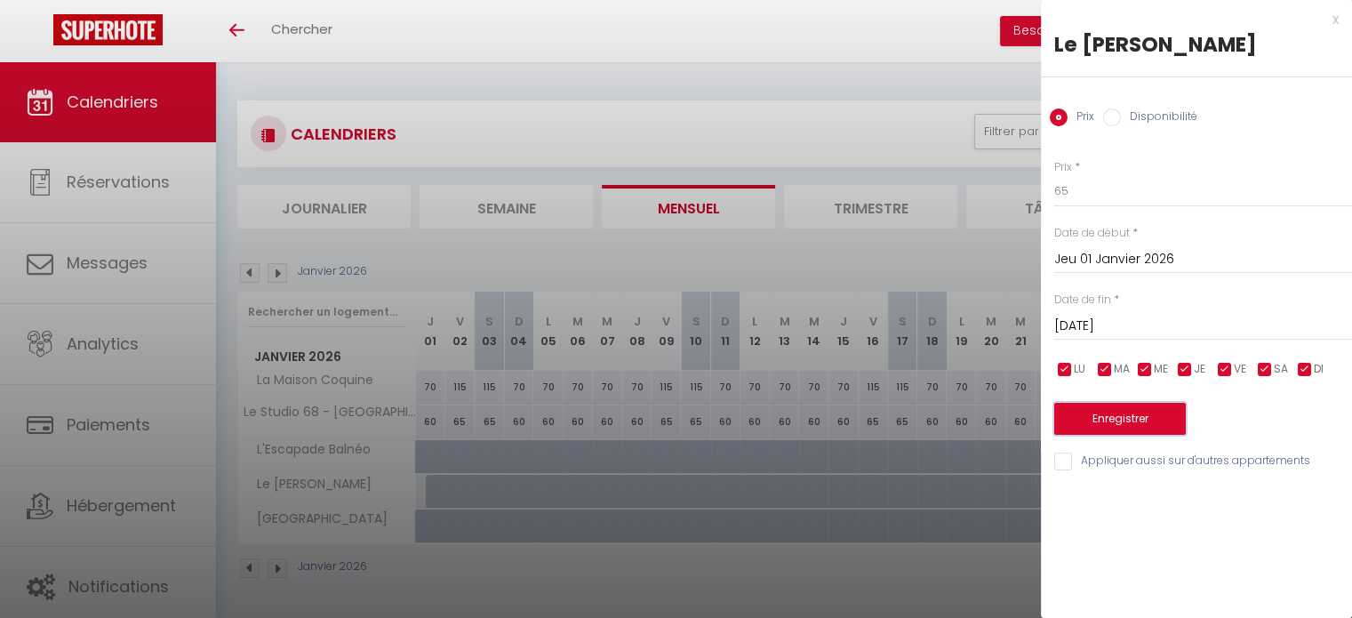
click at [1120, 418] on button "Enregistrer" at bounding box center [1120, 419] width 132 height 32
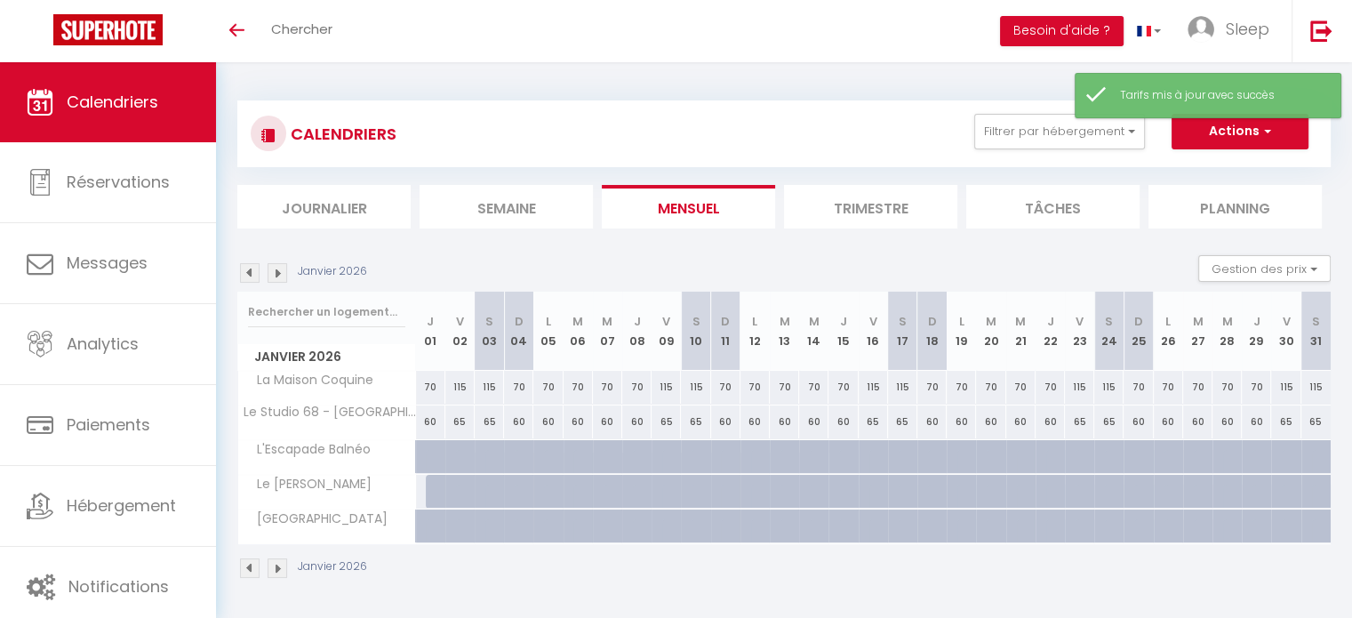
click at [427, 496] on div at bounding box center [440, 492] width 29 height 34
type input "65"
type input "Jeu 01 Janvier 2026"
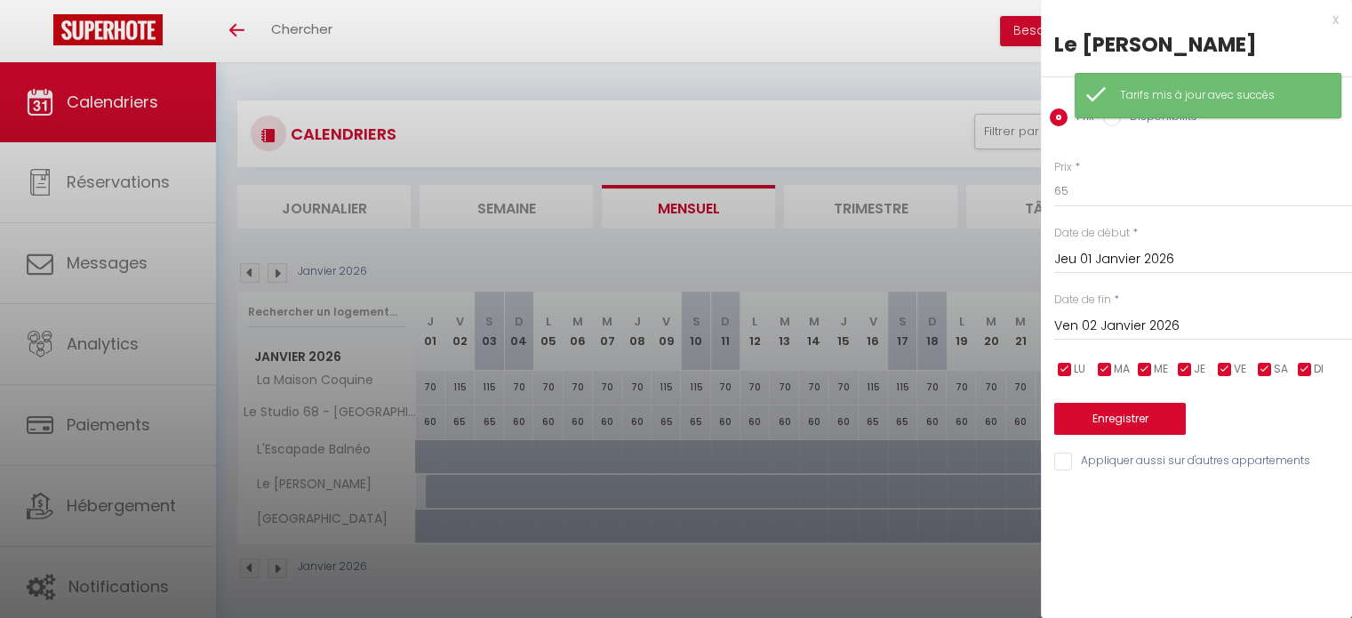
click at [1117, 324] on input "Ven 02 Janvier 2026" at bounding box center [1203, 326] width 298 height 23
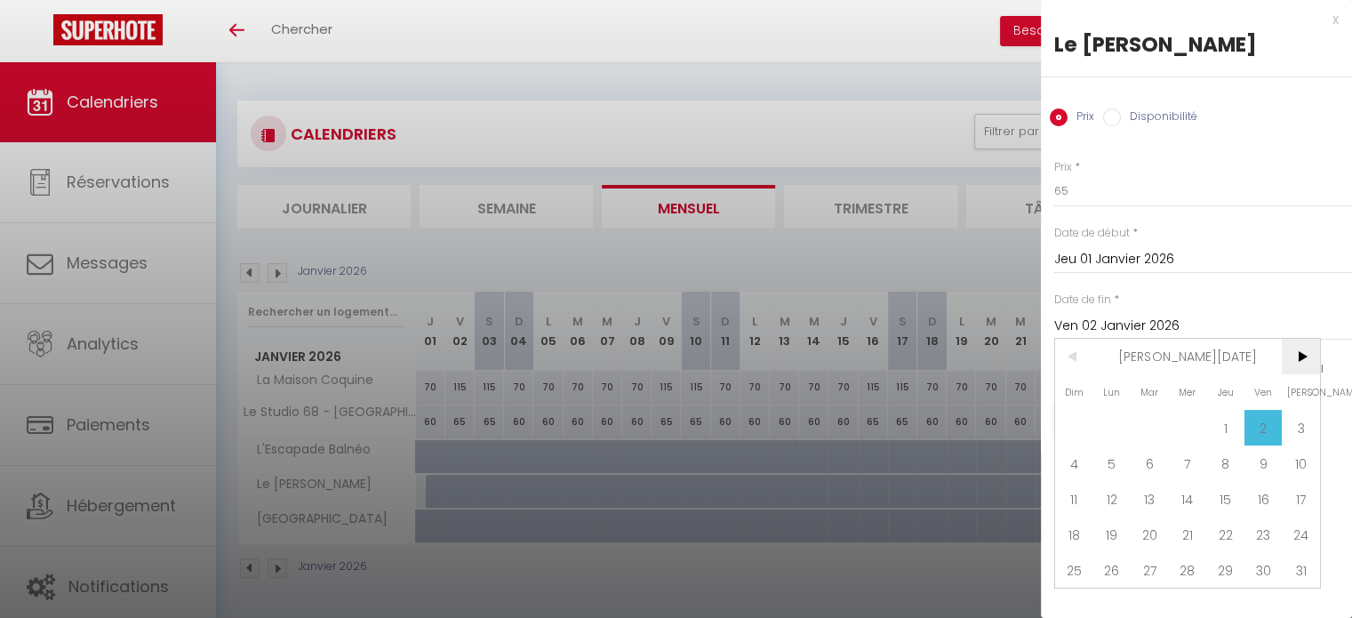
click at [1298, 351] on span ">" at bounding box center [1301, 357] width 38 height 36
click at [1147, 579] on span "31" at bounding box center [1150, 570] width 38 height 36
type input "[DATE]"
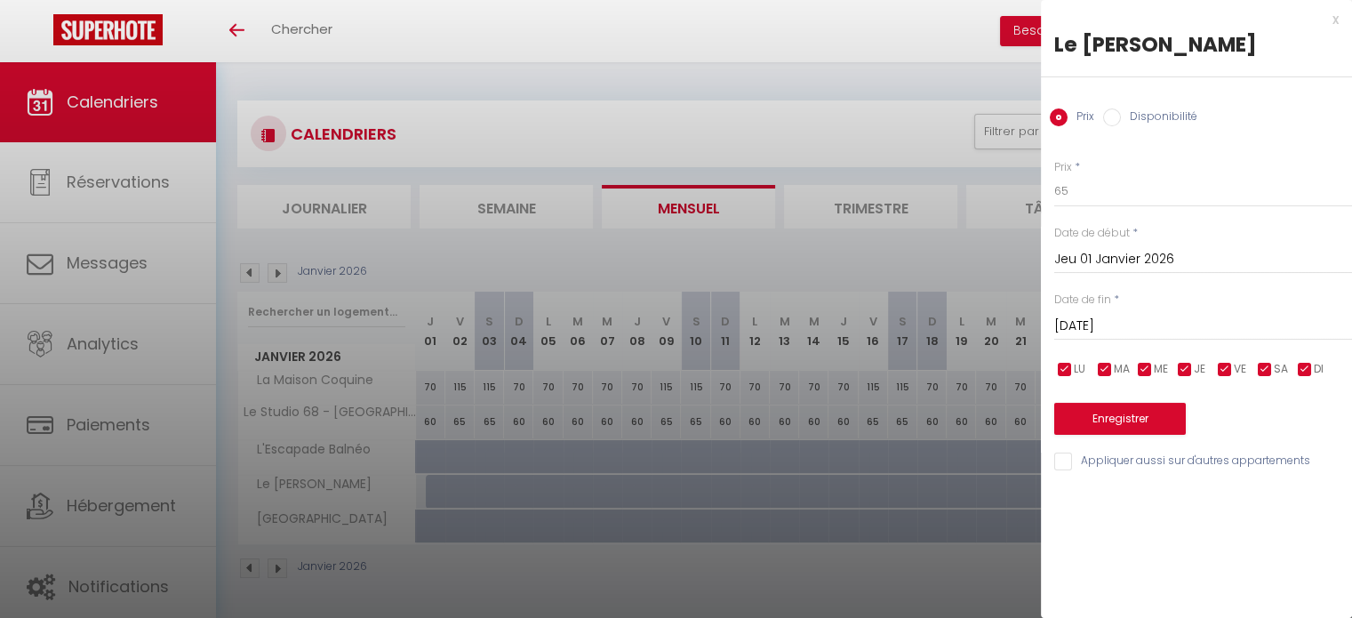
click at [1151, 116] on label "Disponibilité" at bounding box center [1159, 118] width 76 height 20
click at [1121, 116] on input "Disponibilité" at bounding box center [1112, 117] width 18 height 18
radio input "true"
radio input "false"
click at [1107, 412] on button "Enregistrer" at bounding box center [1120, 421] width 132 height 32
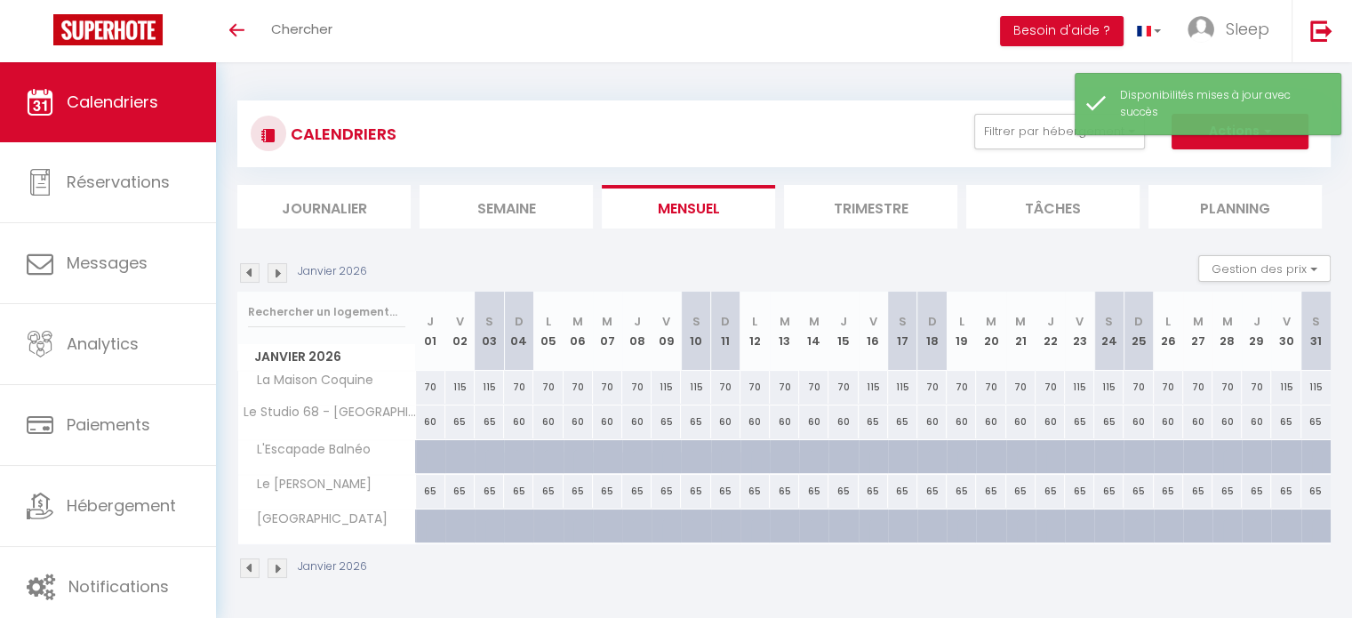
click at [423, 529] on div at bounding box center [430, 526] width 29 height 34
select select "1"
type input "Jeu 01 Janvier 2026"
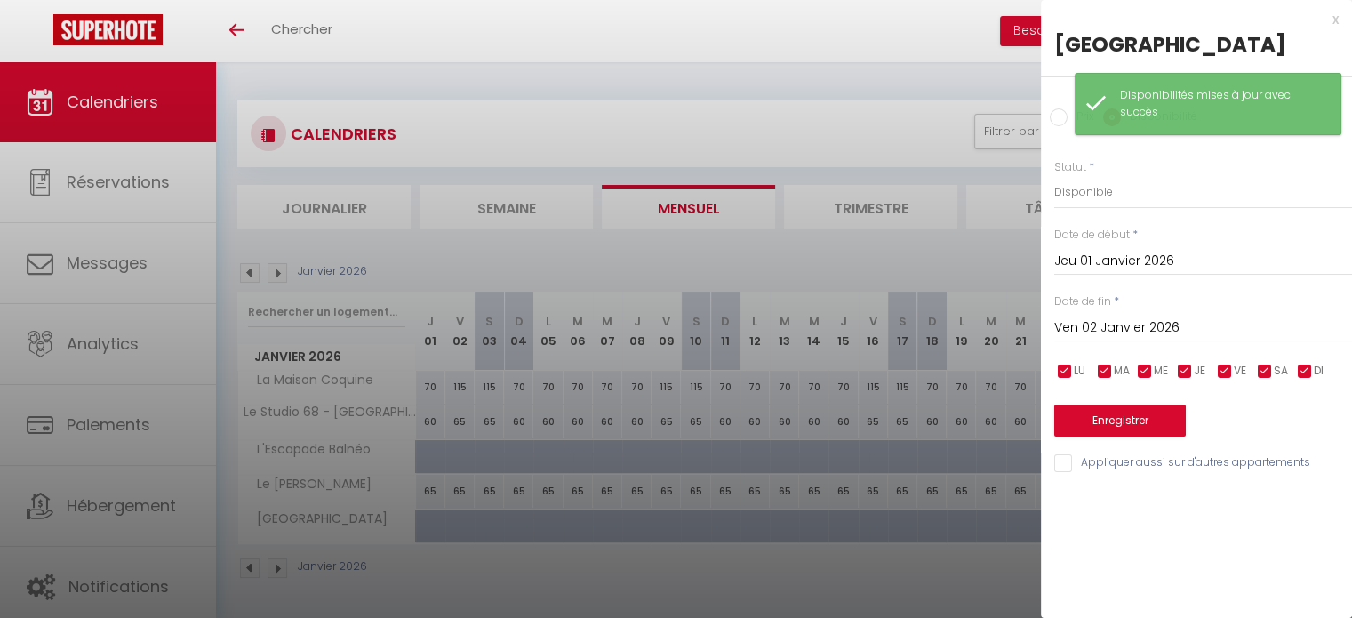
click at [1170, 314] on div "[DATE] < [PERSON_NAME][DATE] > Dim Lun Mar Mer Jeu Ven Sam 1 2 3 4 5 6 7 8 9 10…" at bounding box center [1203, 326] width 298 height 32
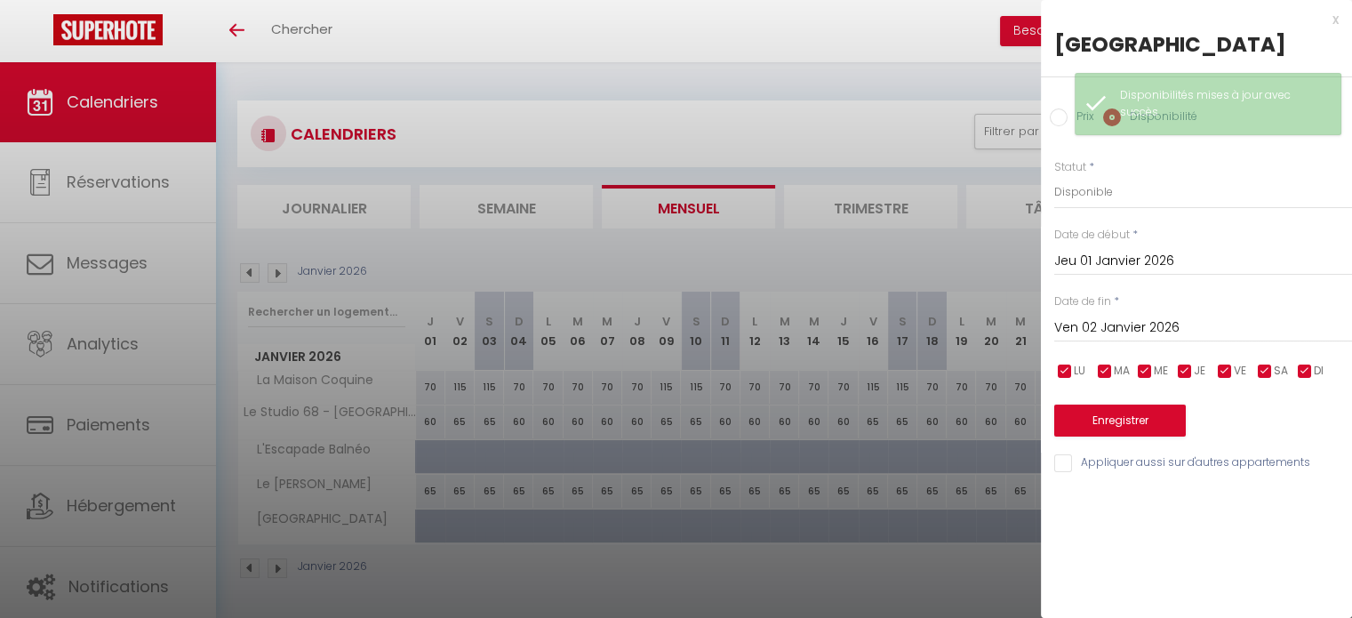
click at [1173, 325] on input "Ven 02 Janvier 2026" at bounding box center [1203, 327] width 298 height 23
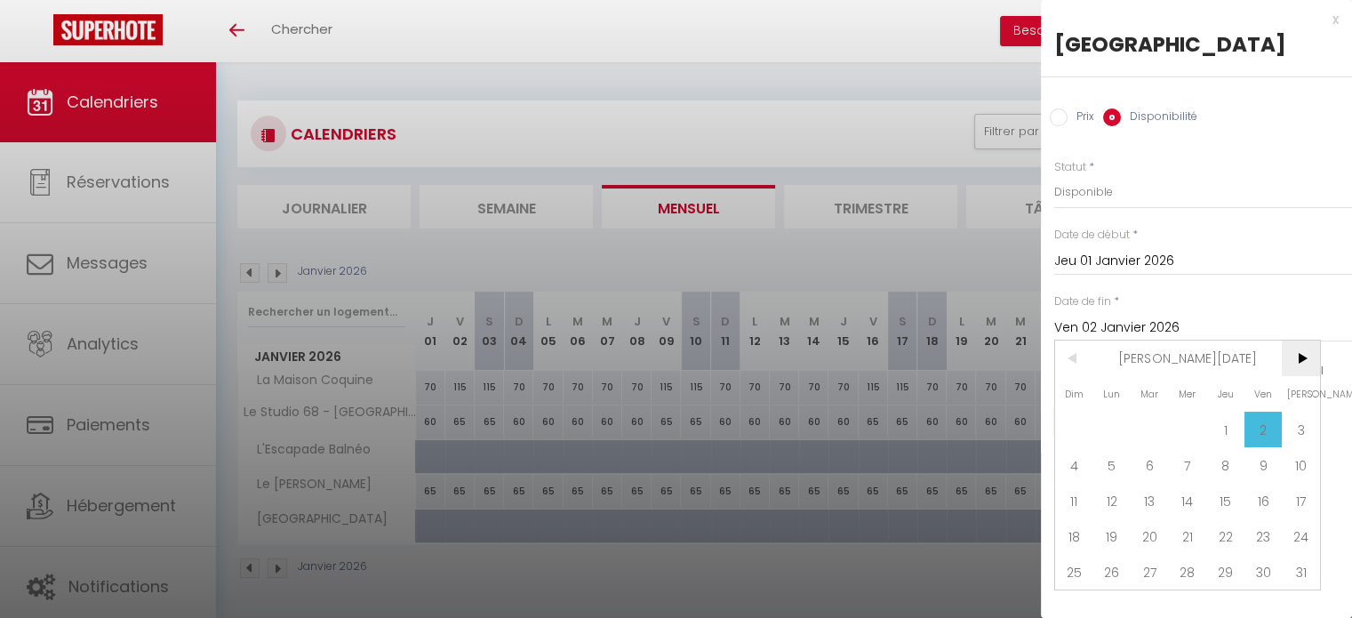
click at [1294, 365] on span ">" at bounding box center [1301, 358] width 38 height 36
click at [1156, 573] on span "31" at bounding box center [1150, 572] width 38 height 36
type input "[DATE]"
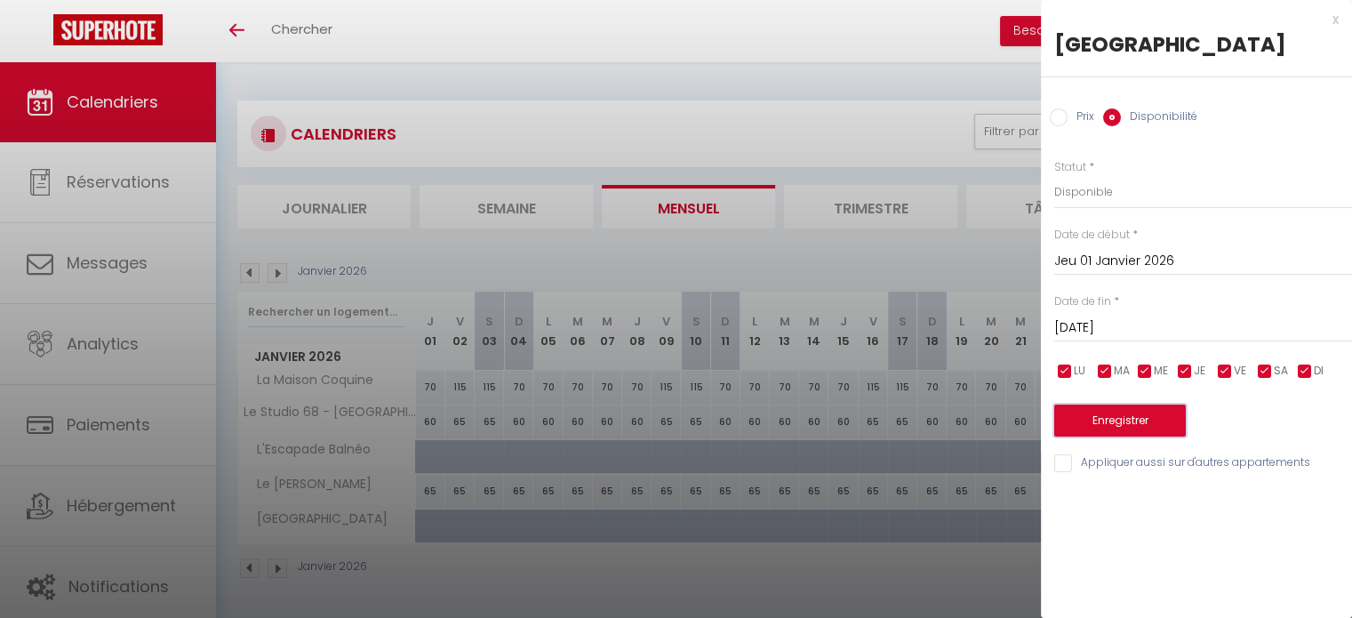
click at [1111, 422] on button "Enregistrer" at bounding box center [1120, 421] width 132 height 32
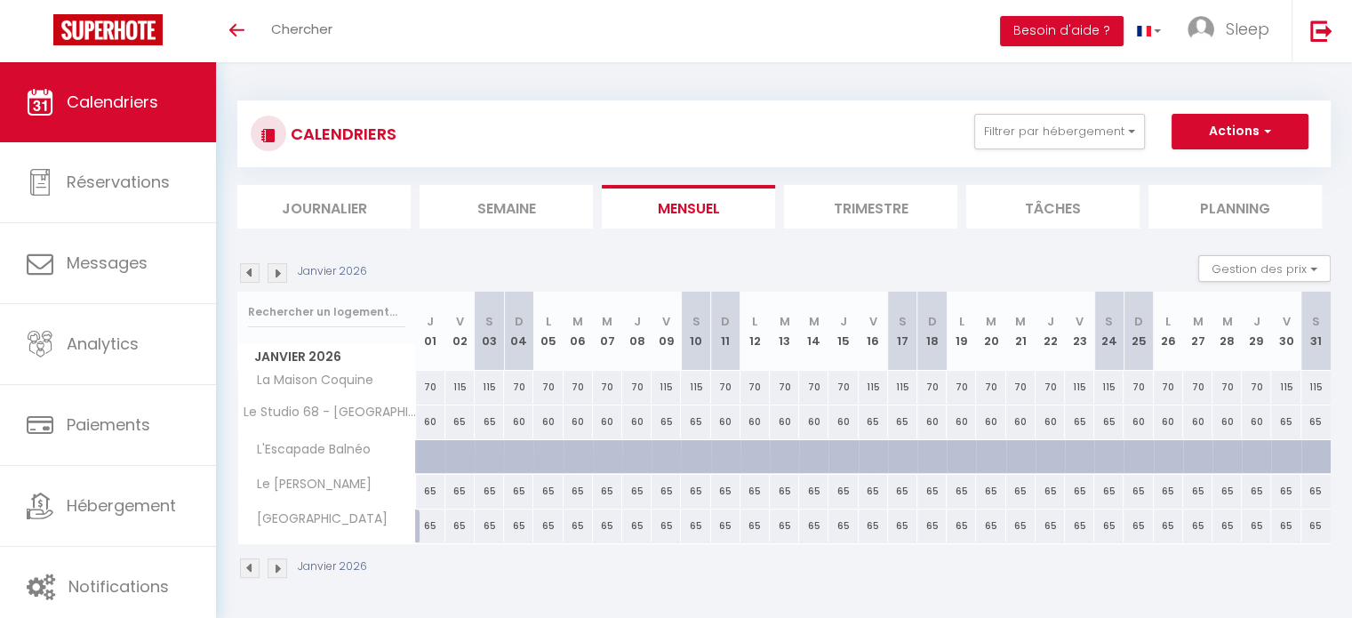
click at [429, 528] on div "65" at bounding box center [430, 525] width 29 height 33
select select "1"
type input "Jeu 01 Janvier 2026"
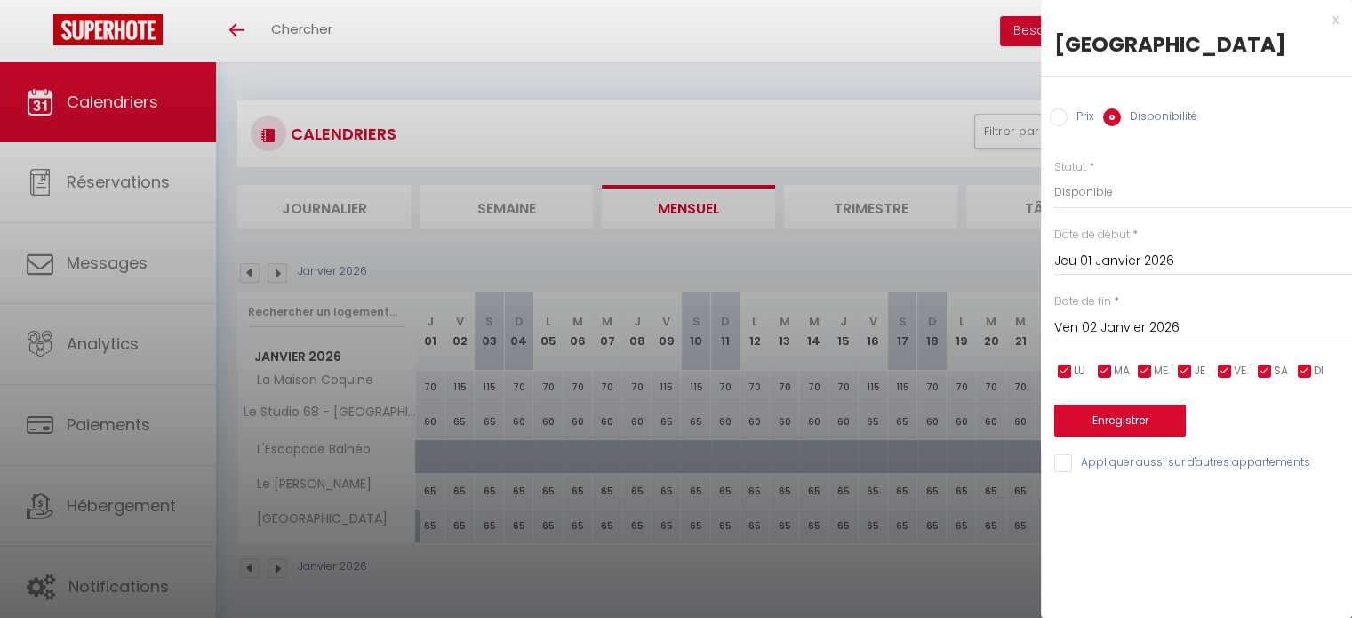
click at [1140, 316] on input "Ven 02 Janvier 2026" at bounding box center [1203, 327] width 298 height 23
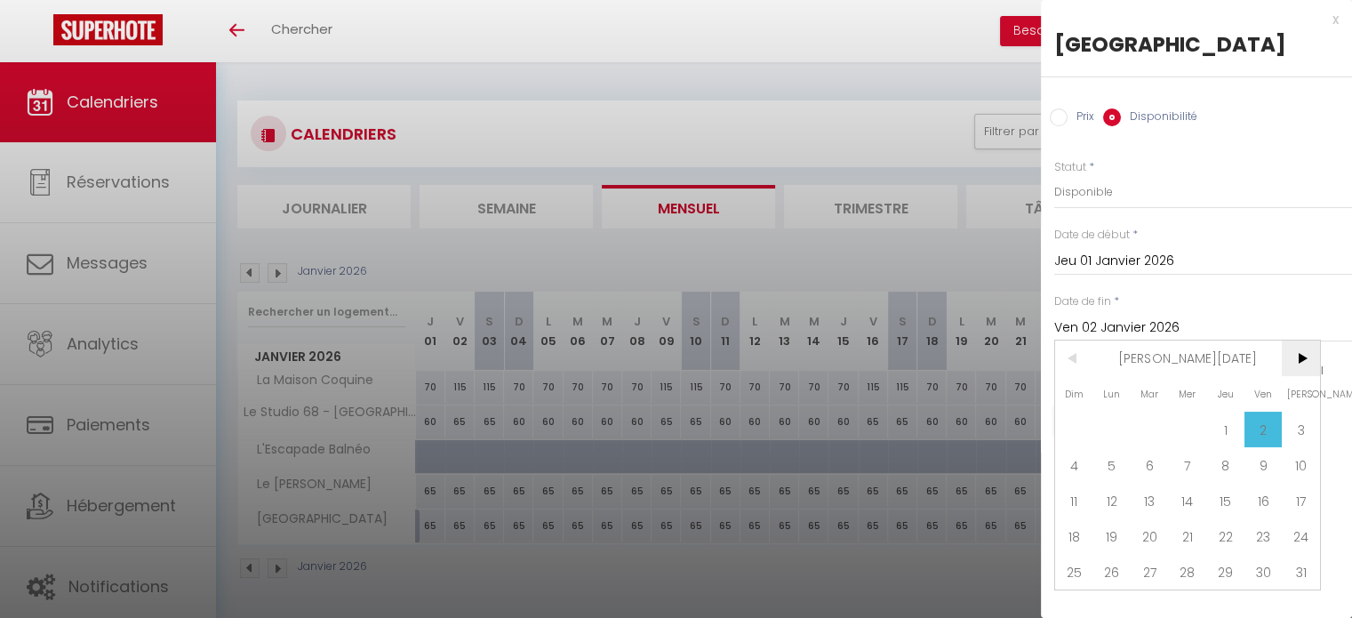
click at [1310, 362] on span ">" at bounding box center [1301, 358] width 38 height 36
click at [1145, 572] on span "31" at bounding box center [1150, 572] width 38 height 36
type input "[DATE]"
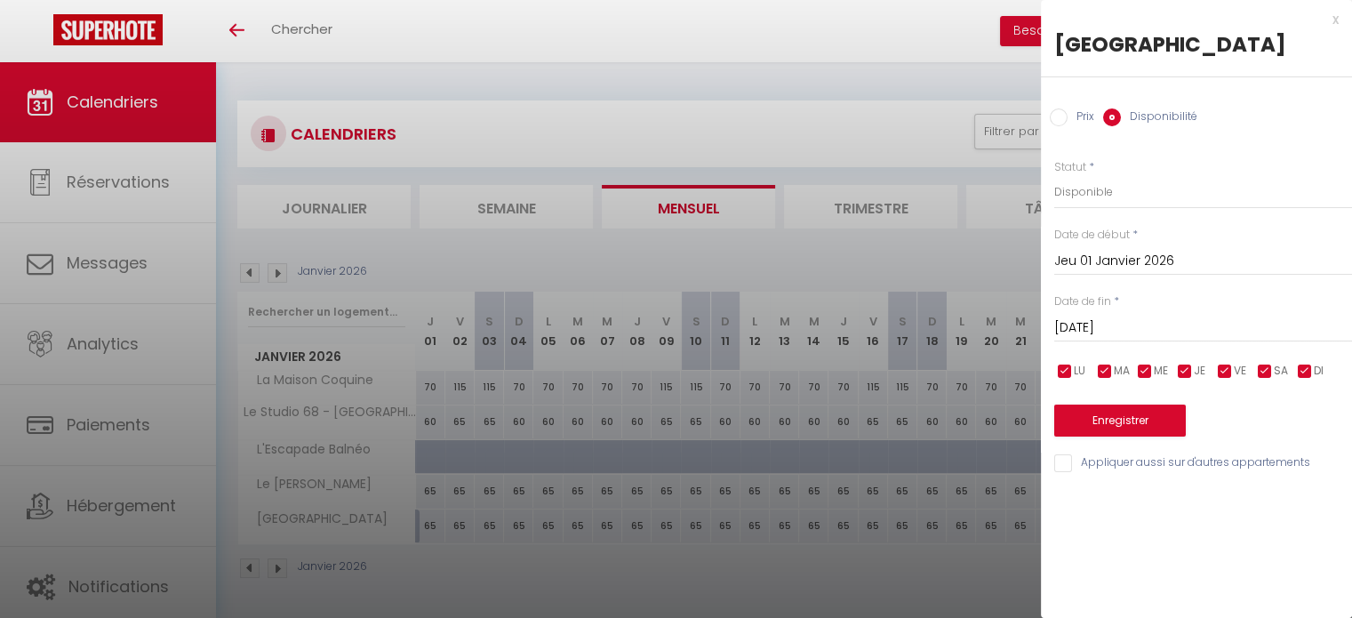
click at [1064, 371] on input "checkbox" at bounding box center [1065, 372] width 18 height 18
checkbox input "false"
click at [1099, 369] on input "checkbox" at bounding box center [1105, 372] width 18 height 18
checkbox input "false"
click at [1142, 371] on input "checkbox" at bounding box center [1145, 372] width 18 height 18
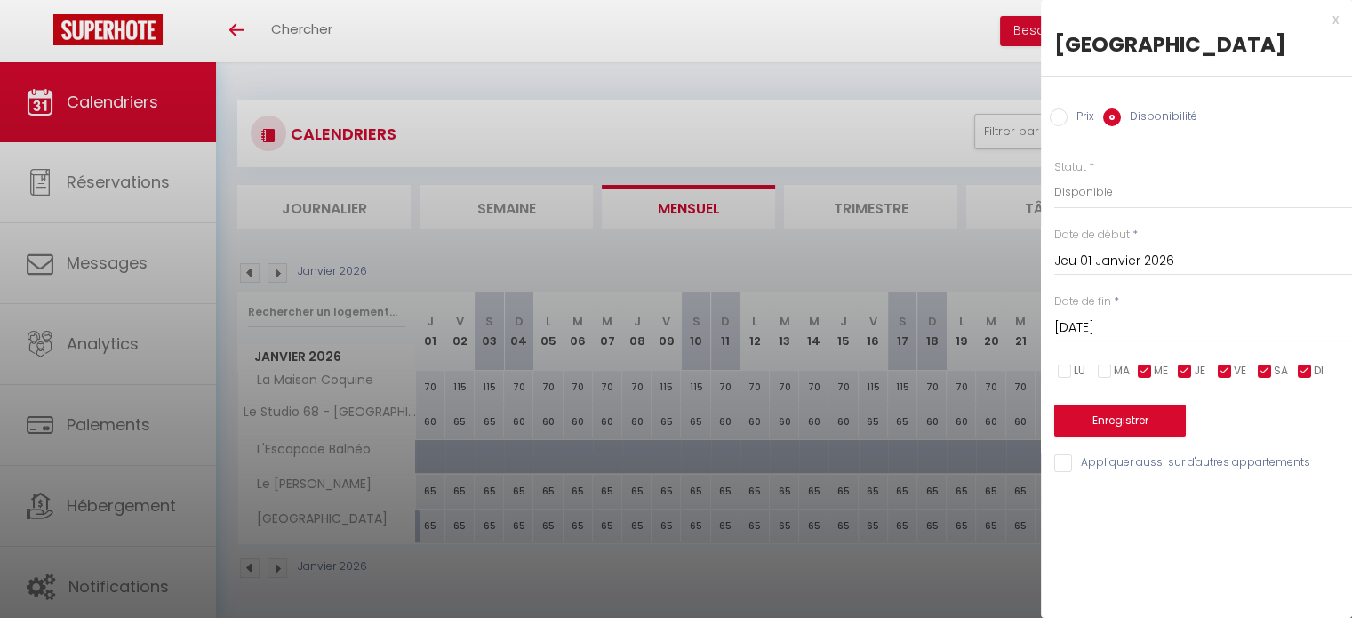
checkbox input "false"
click at [1188, 368] on input "checkbox" at bounding box center [1185, 372] width 18 height 18
checkbox input "false"
click at [1311, 373] on input "checkbox" at bounding box center [1305, 372] width 18 height 18
checkbox input "false"
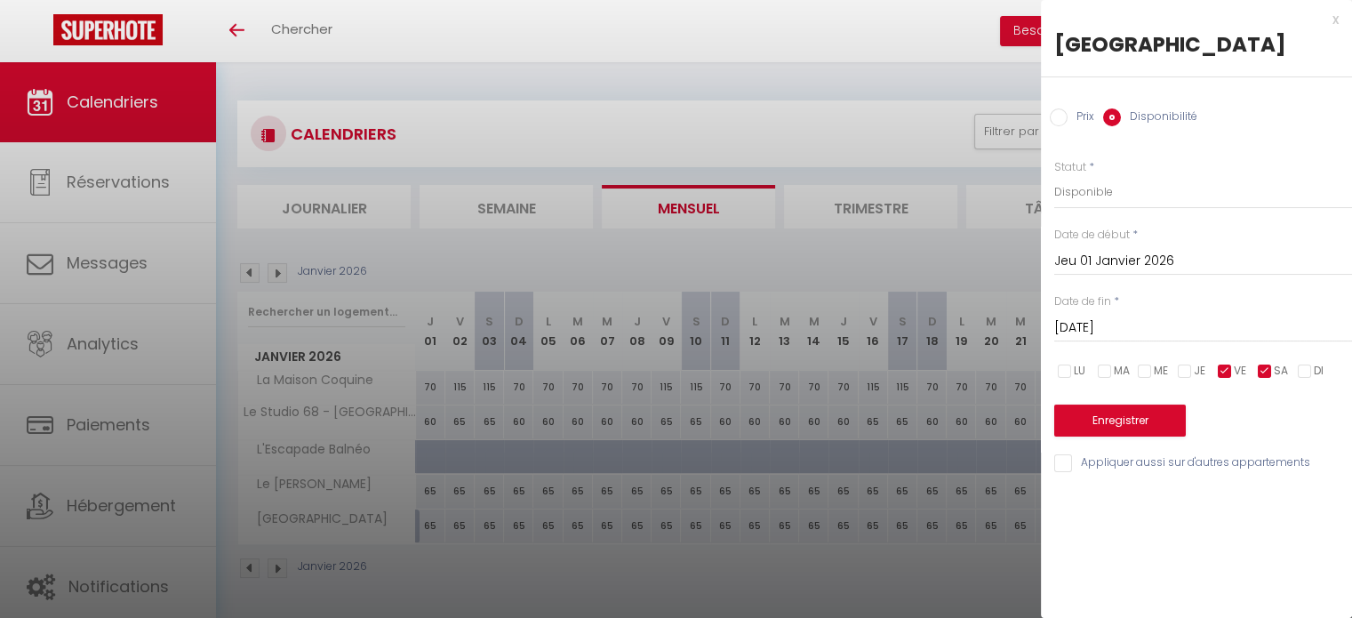
click at [1087, 120] on label "Prix" at bounding box center [1081, 118] width 27 height 20
click at [1068, 120] on input "Prix" at bounding box center [1059, 117] width 18 height 18
radio input "true"
radio input "false"
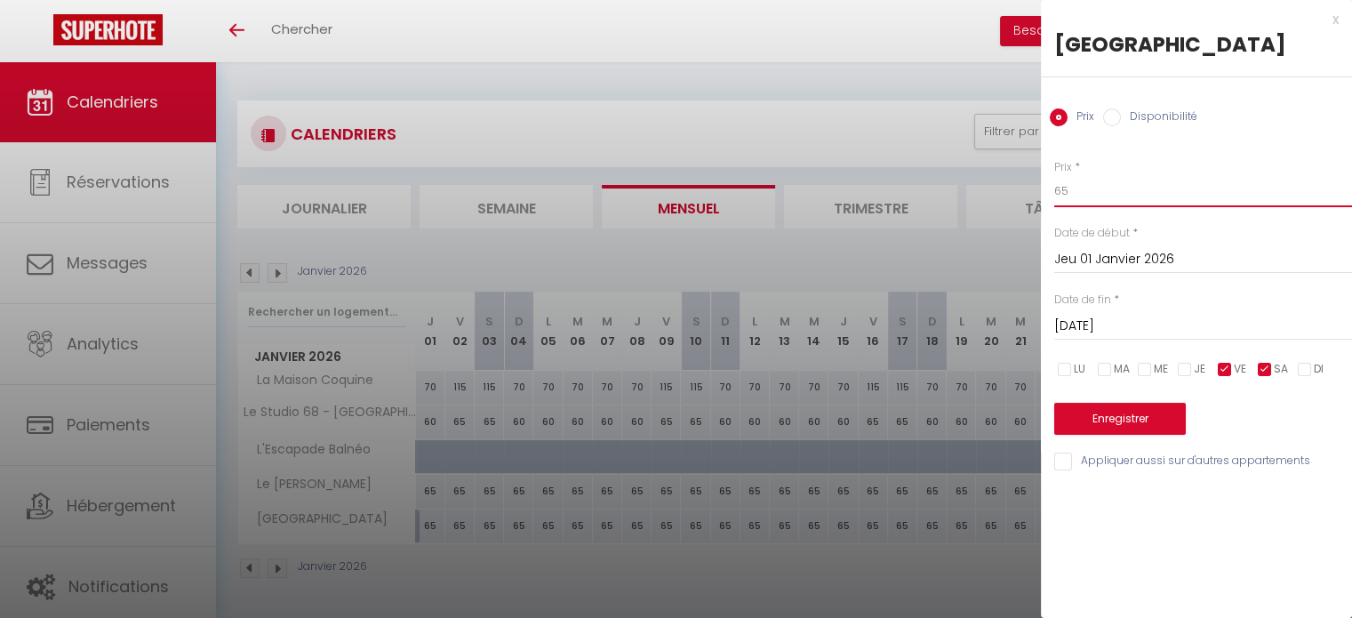
click at [1093, 198] on input "65" at bounding box center [1203, 191] width 298 height 32
type input "6"
type input "70"
click at [1093, 418] on button "Enregistrer" at bounding box center [1120, 419] width 132 height 32
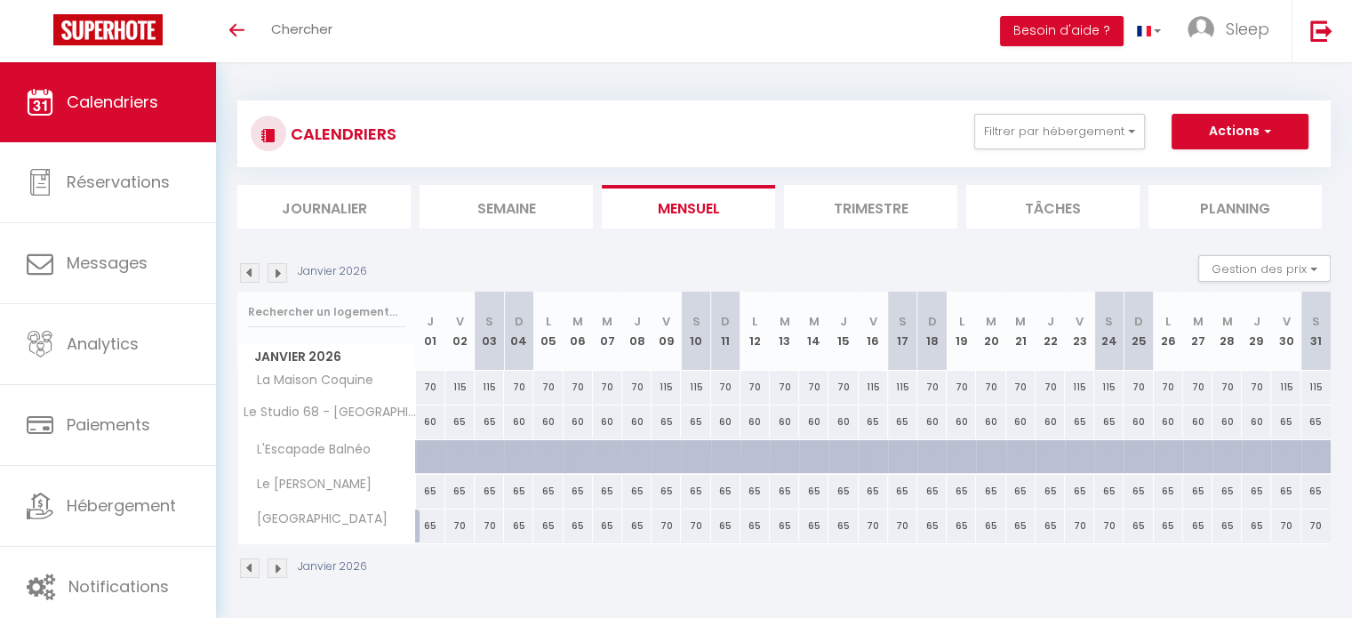
click at [282, 274] on img at bounding box center [278, 273] width 20 height 20
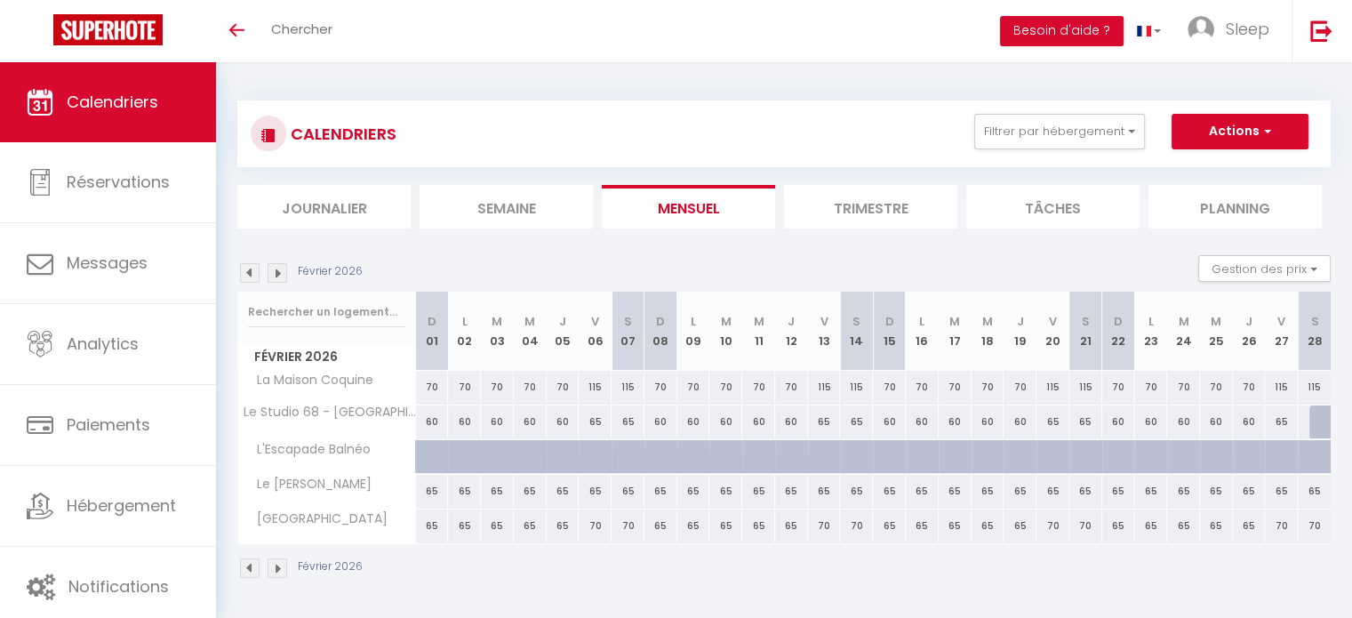
click at [282, 274] on img at bounding box center [278, 273] width 20 height 20
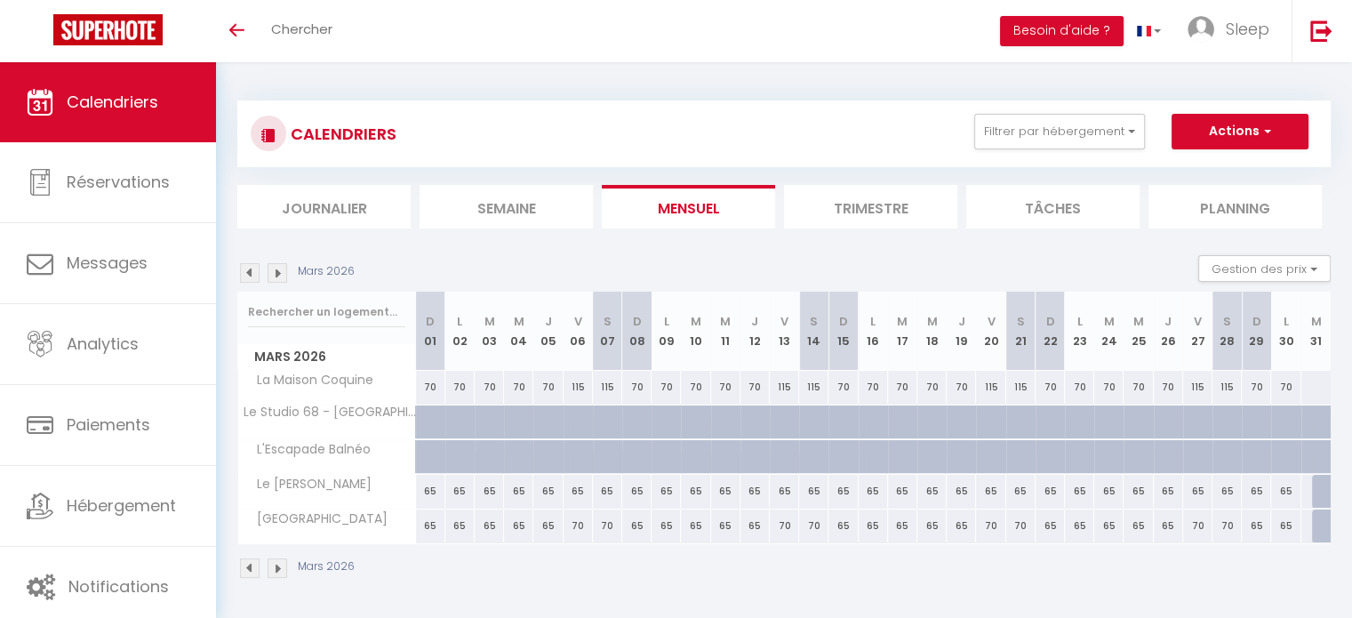
click at [243, 273] on img at bounding box center [250, 273] width 20 height 20
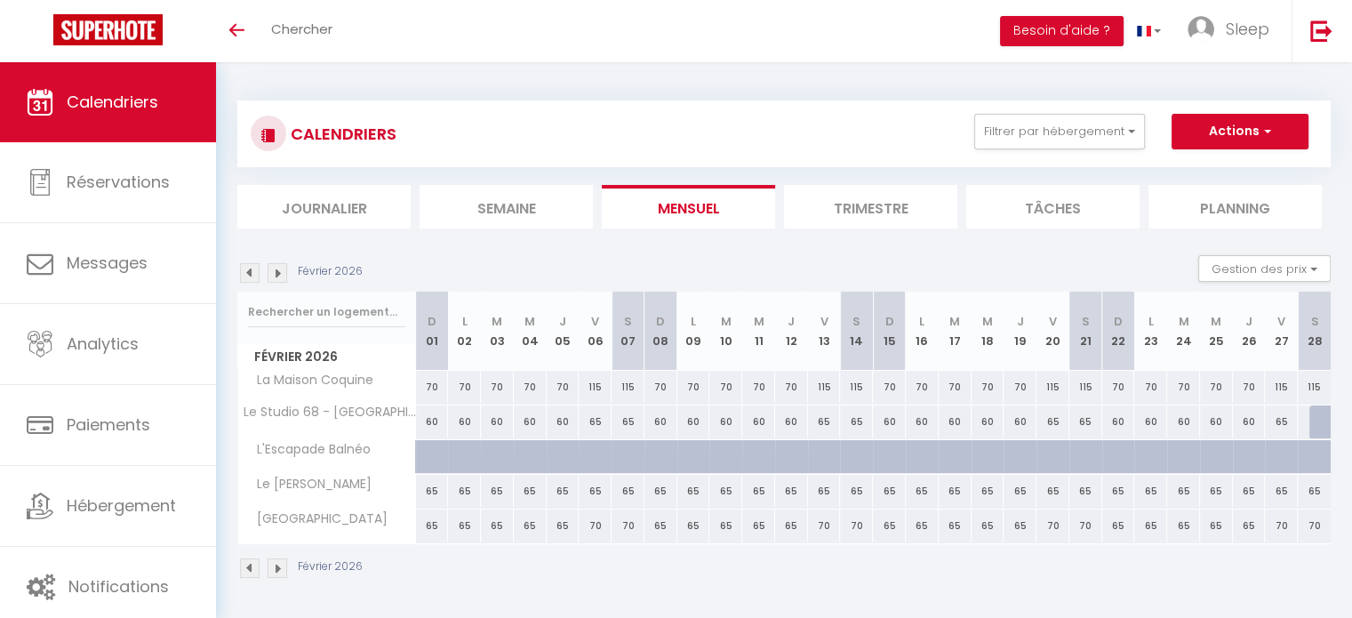
click at [278, 275] on img at bounding box center [278, 273] width 20 height 20
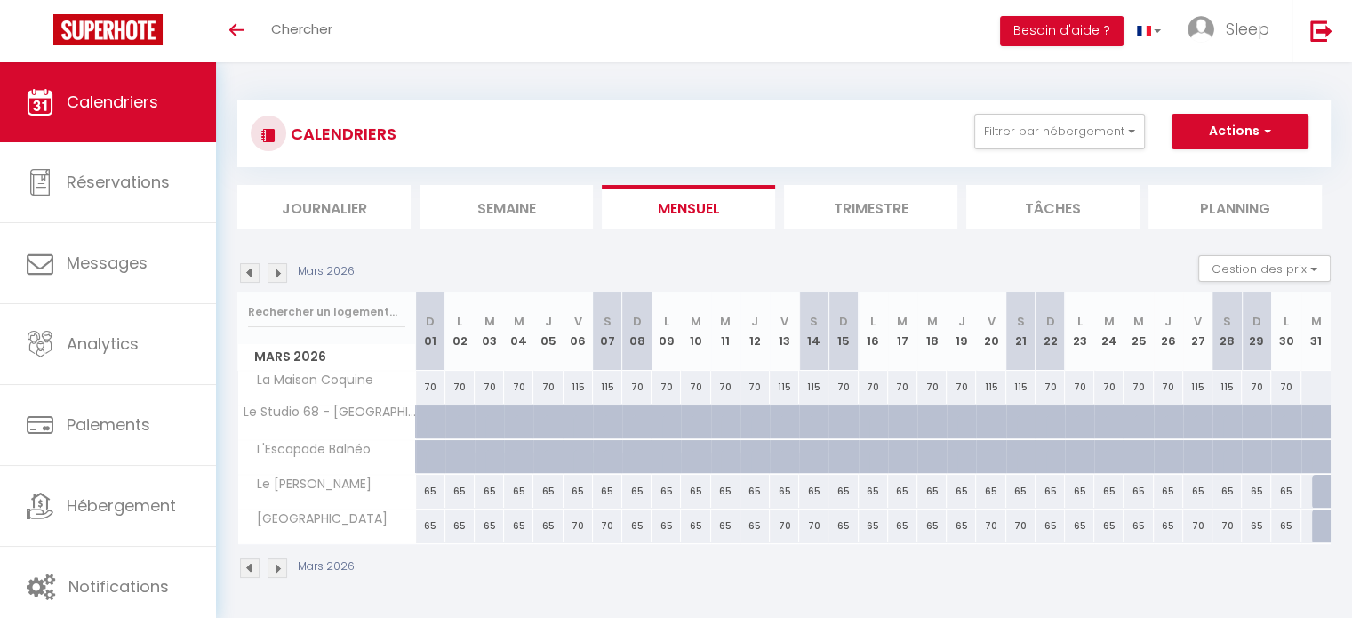
click at [278, 275] on img at bounding box center [278, 273] width 20 height 20
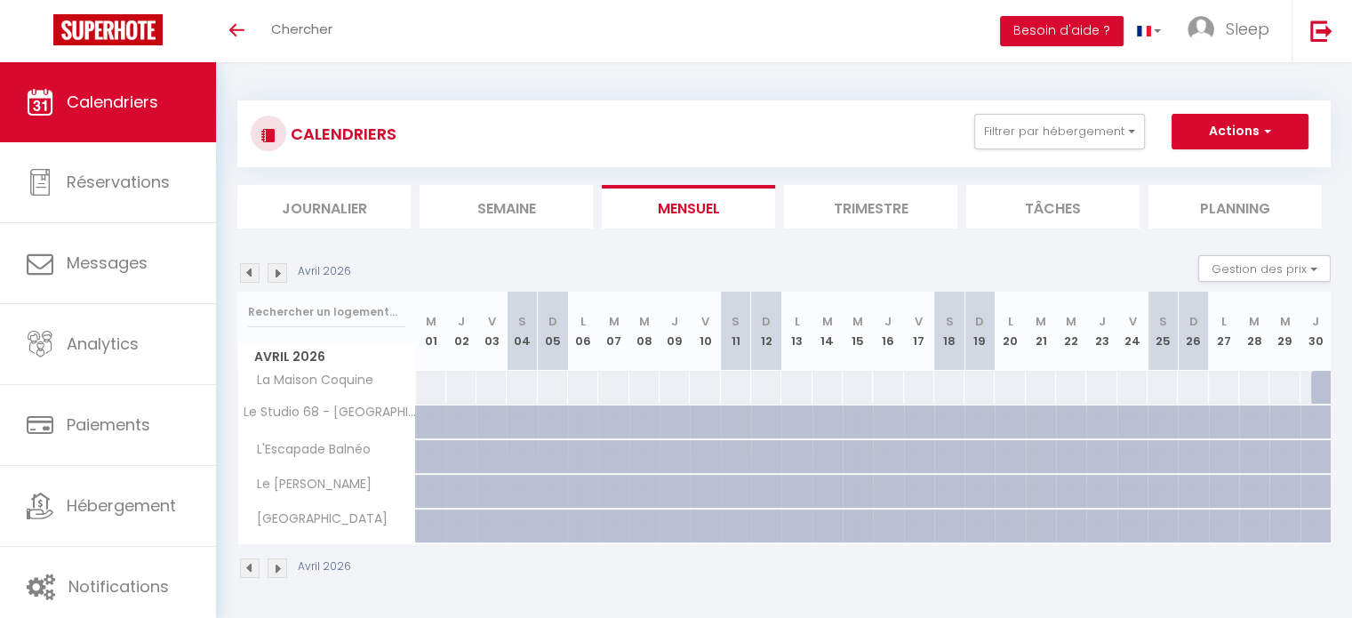
click at [278, 275] on img at bounding box center [278, 273] width 20 height 20
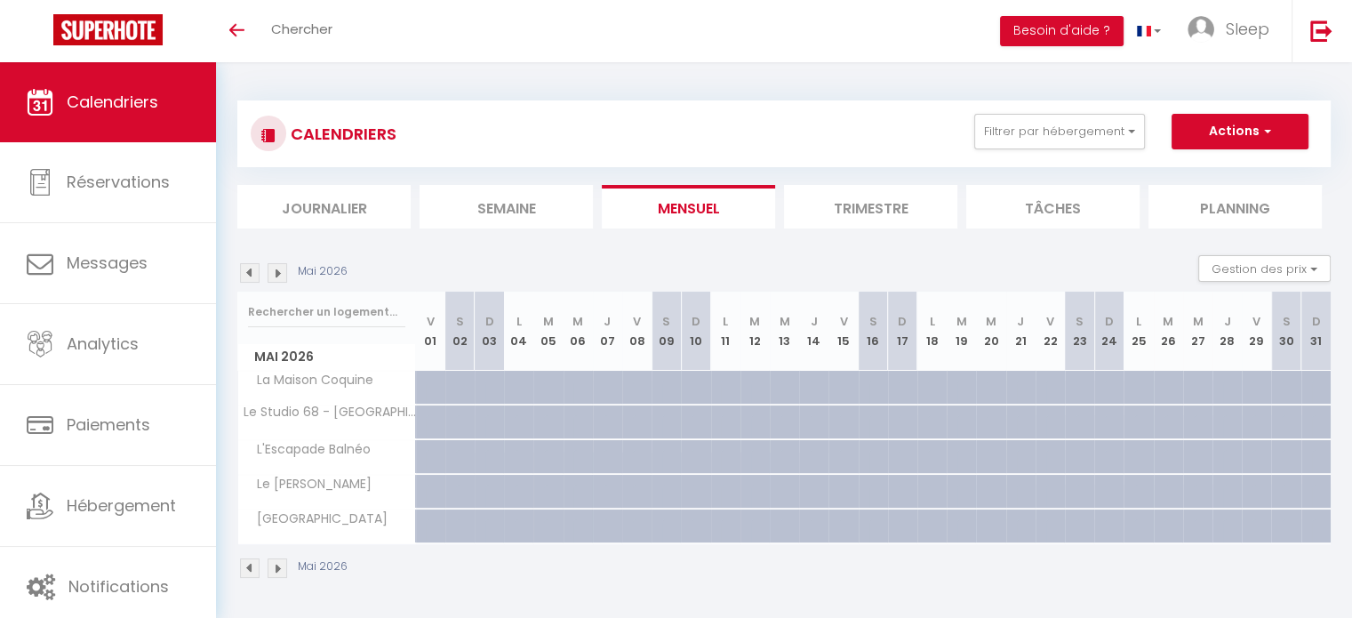
click at [278, 275] on img at bounding box center [278, 273] width 20 height 20
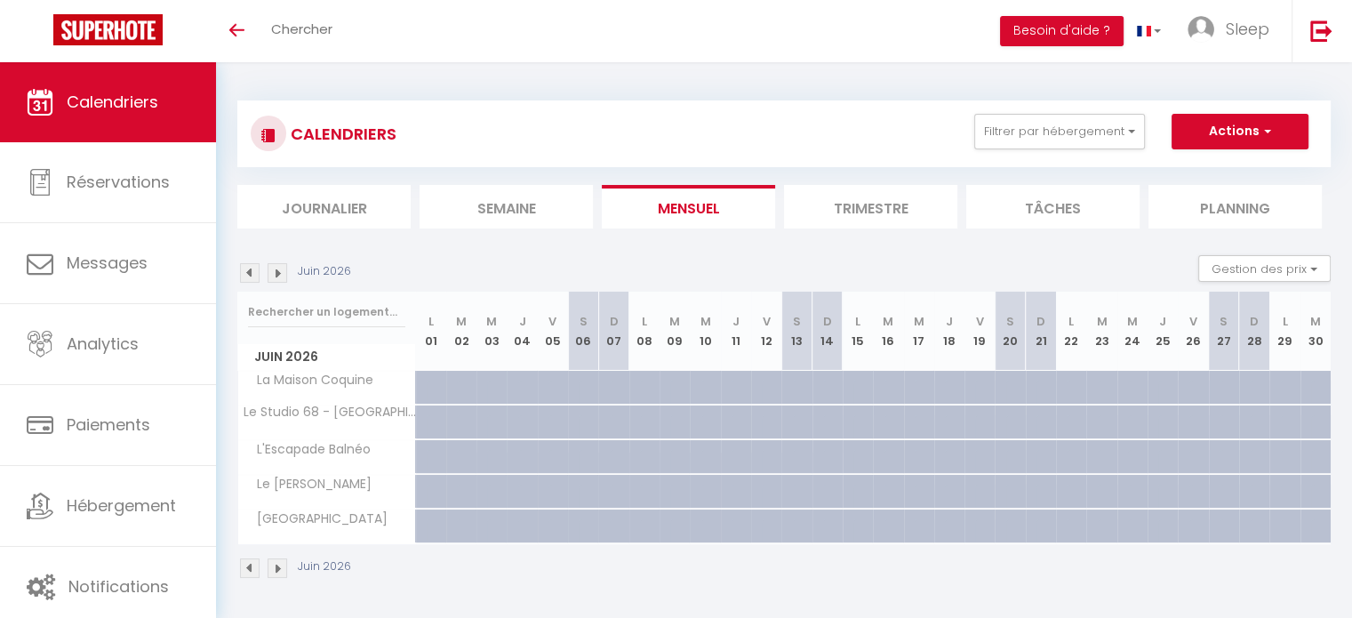
click at [278, 275] on img at bounding box center [278, 273] width 20 height 20
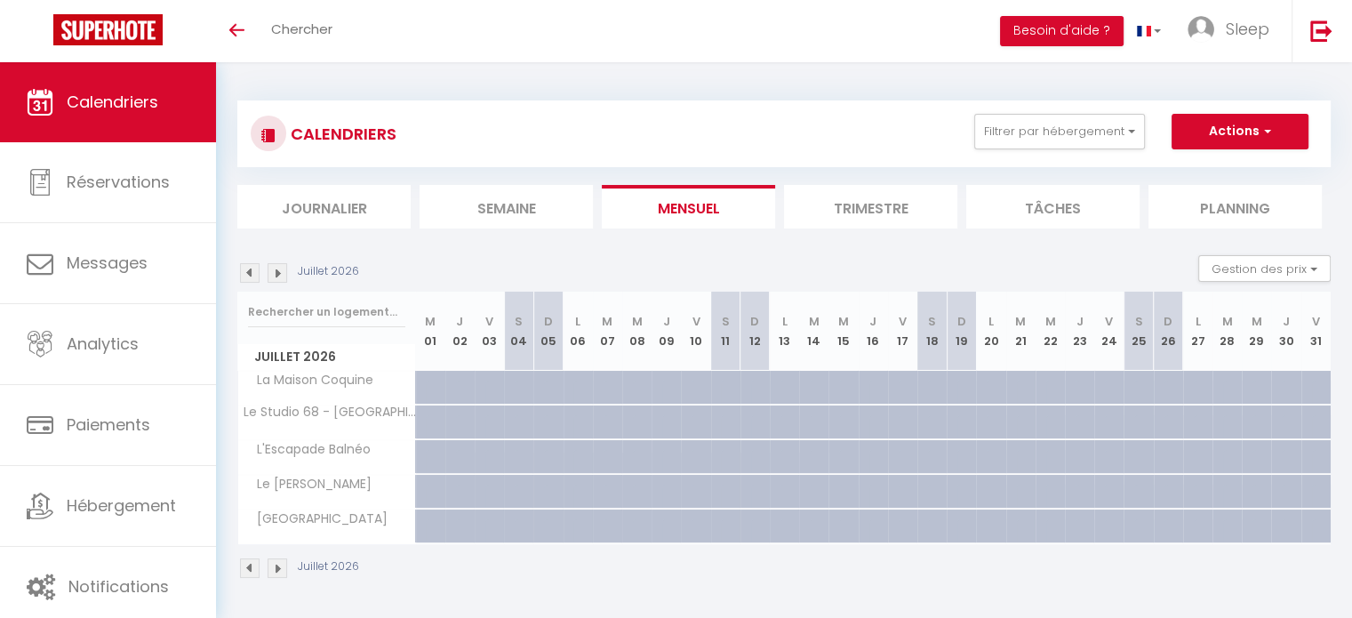
click at [278, 275] on img at bounding box center [278, 273] width 20 height 20
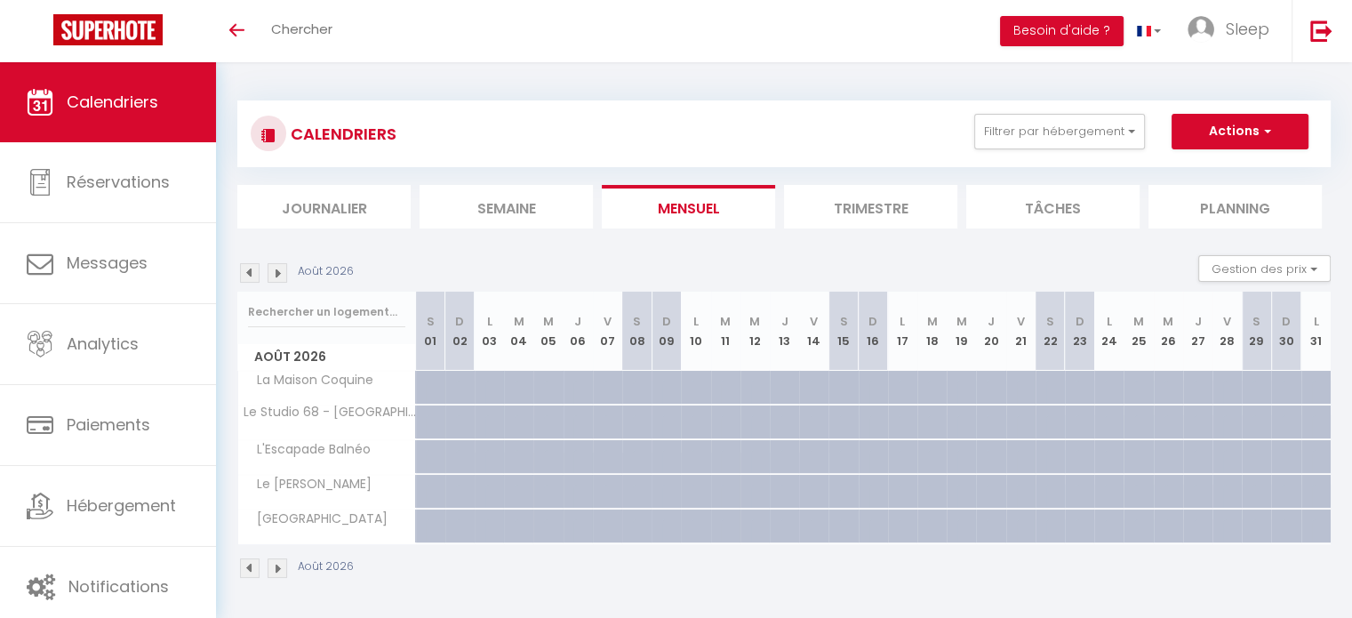
click at [278, 275] on img at bounding box center [278, 273] width 20 height 20
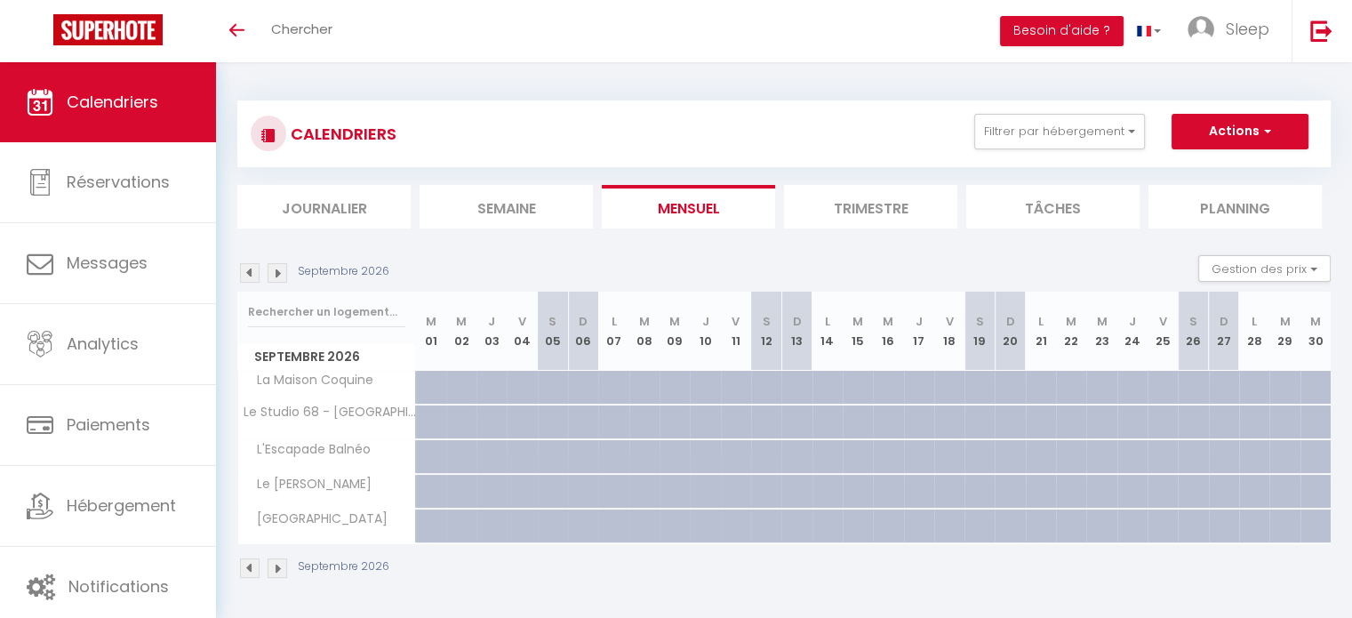
click at [258, 276] on img at bounding box center [250, 273] width 20 height 20
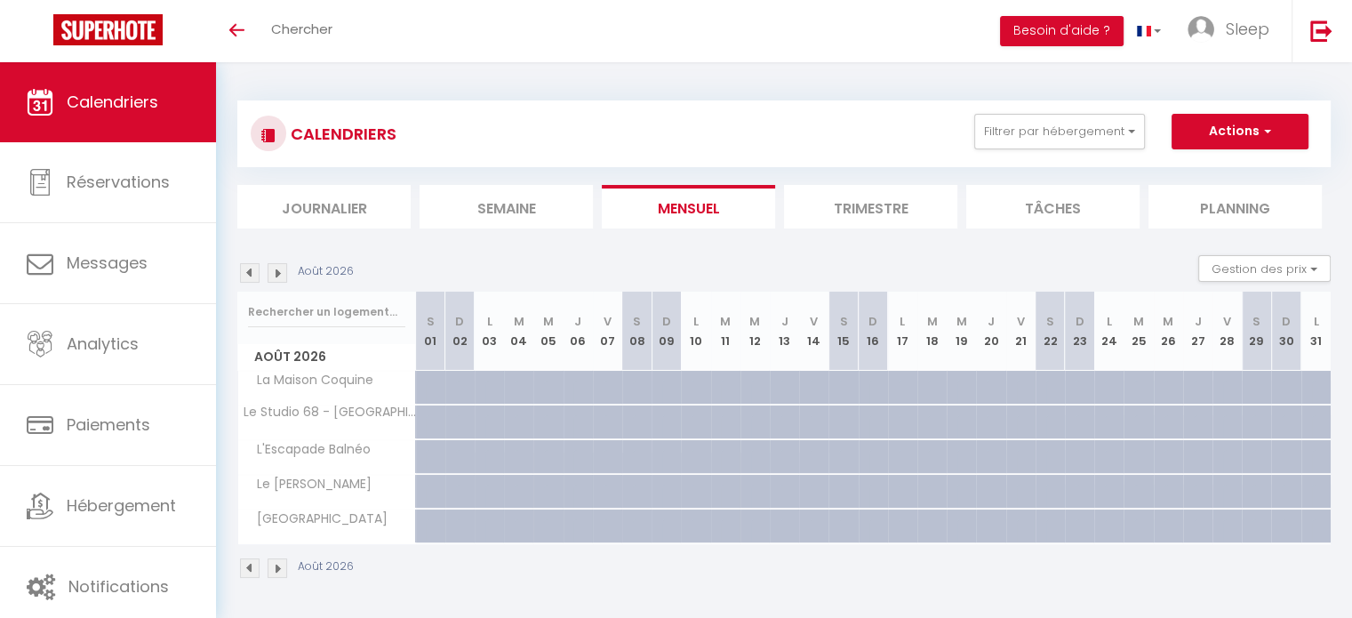
click at [258, 276] on img at bounding box center [250, 273] width 20 height 20
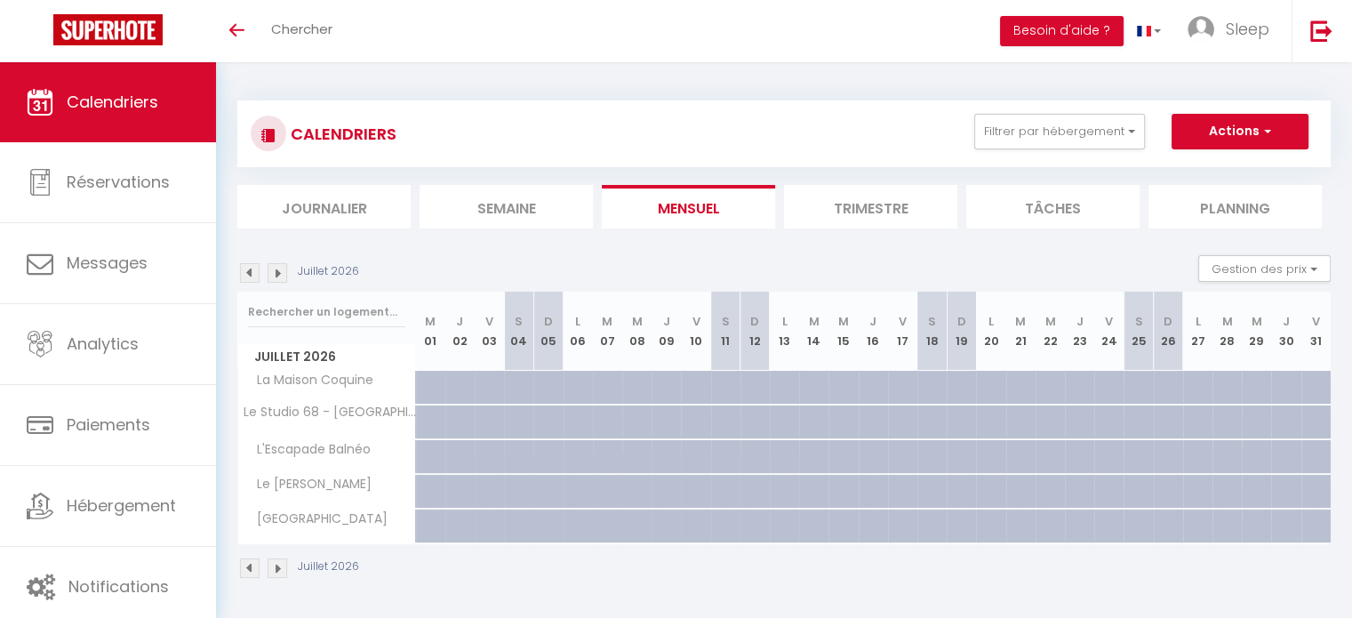
click at [254, 278] on img at bounding box center [250, 273] width 20 height 20
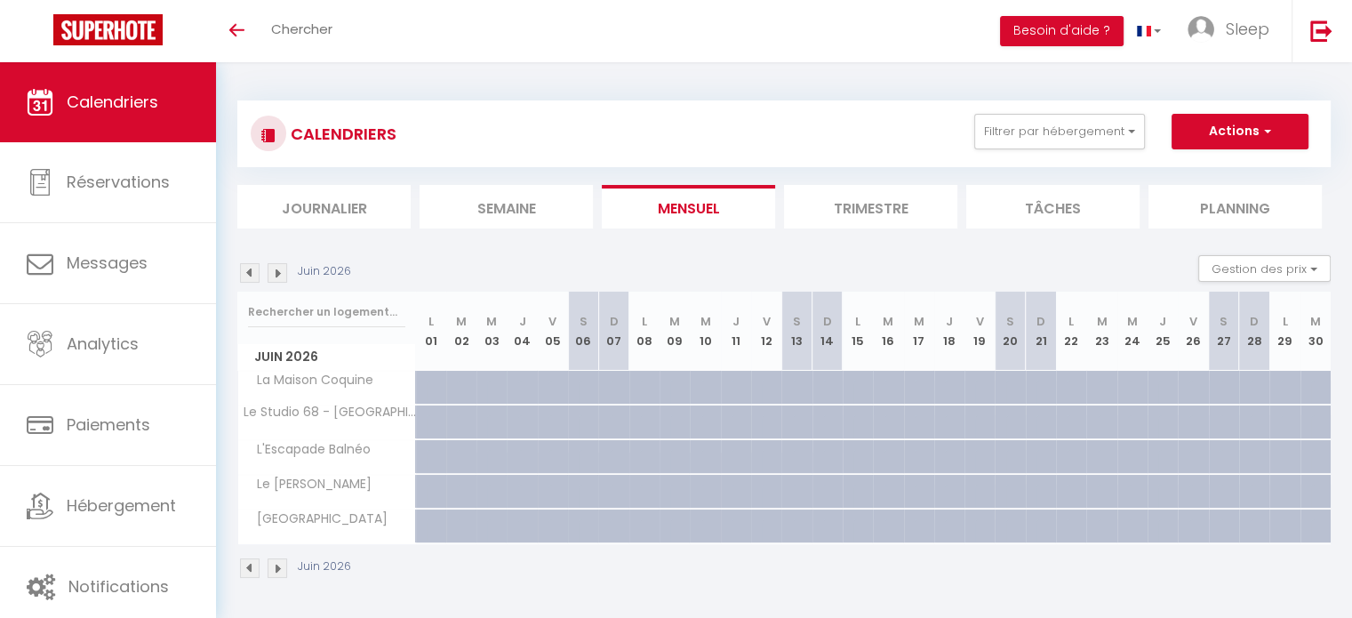
click at [254, 278] on img at bounding box center [250, 273] width 20 height 20
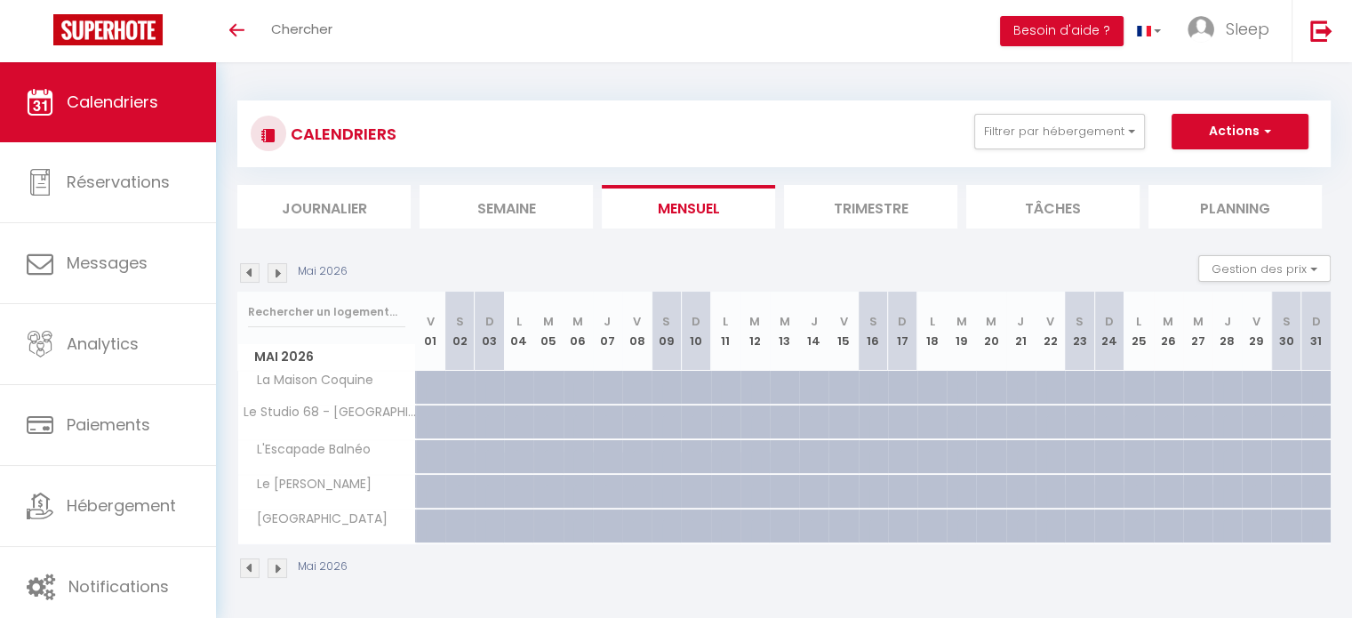
click at [254, 278] on img at bounding box center [250, 273] width 20 height 20
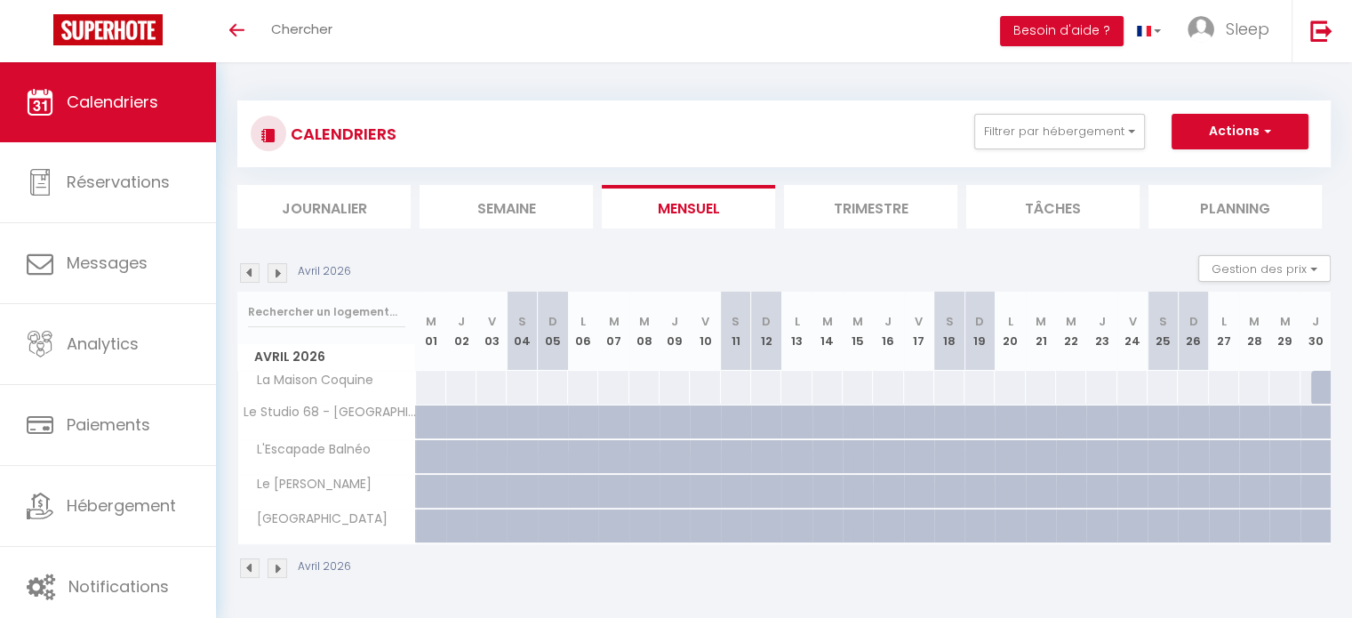
click at [254, 278] on img at bounding box center [250, 273] width 20 height 20
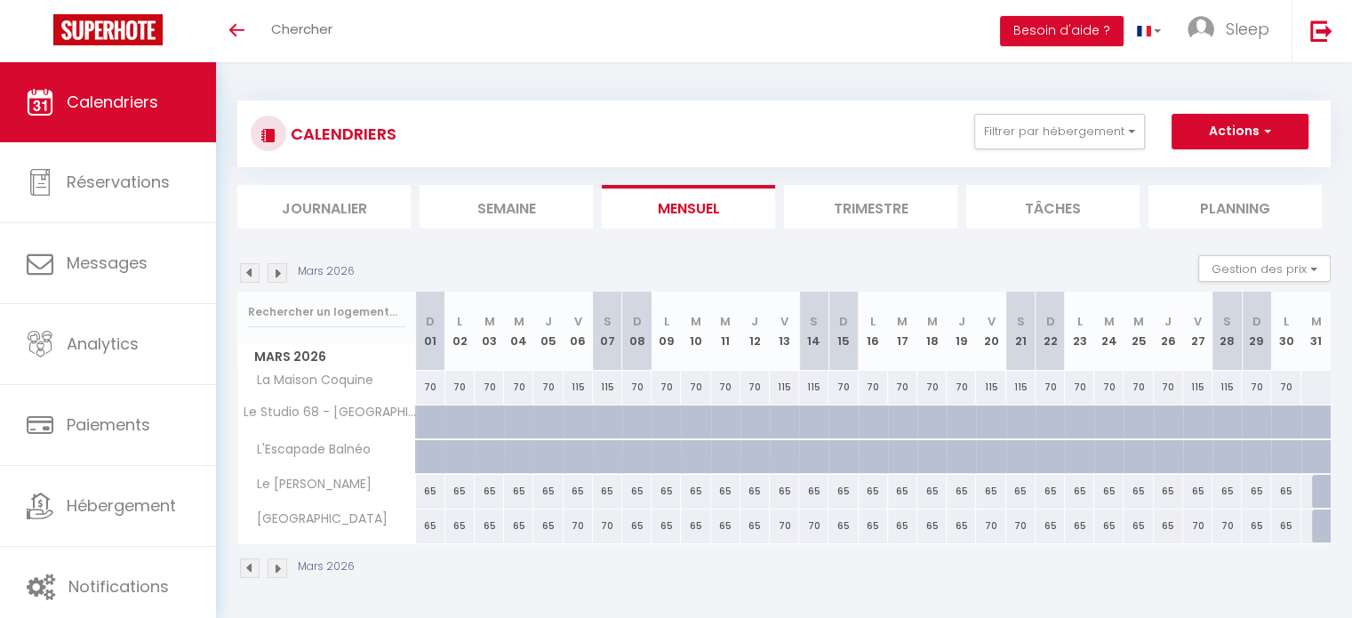
click at [246, 269] on img at bounding box center [250, 273] width 20 height 20
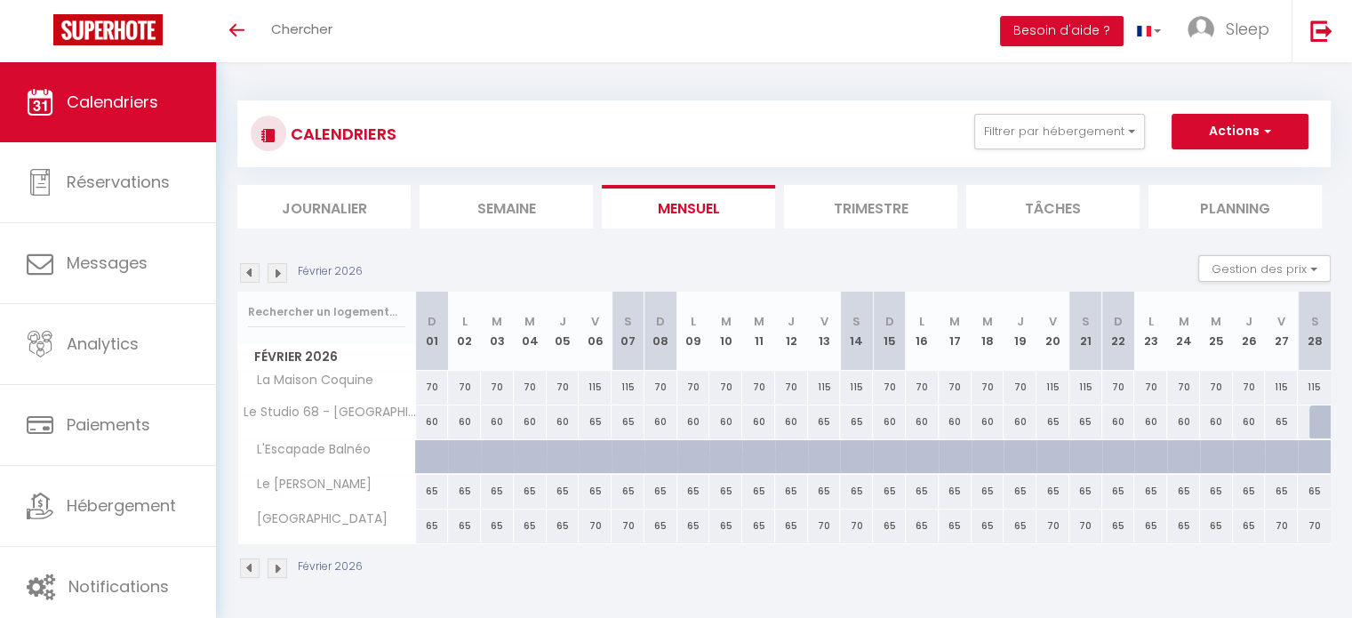
click at [249, 274] on img at bounding box center [250, 273] width 20 height 20
